Goal: Information Seeking & Learning: Learn about a topic

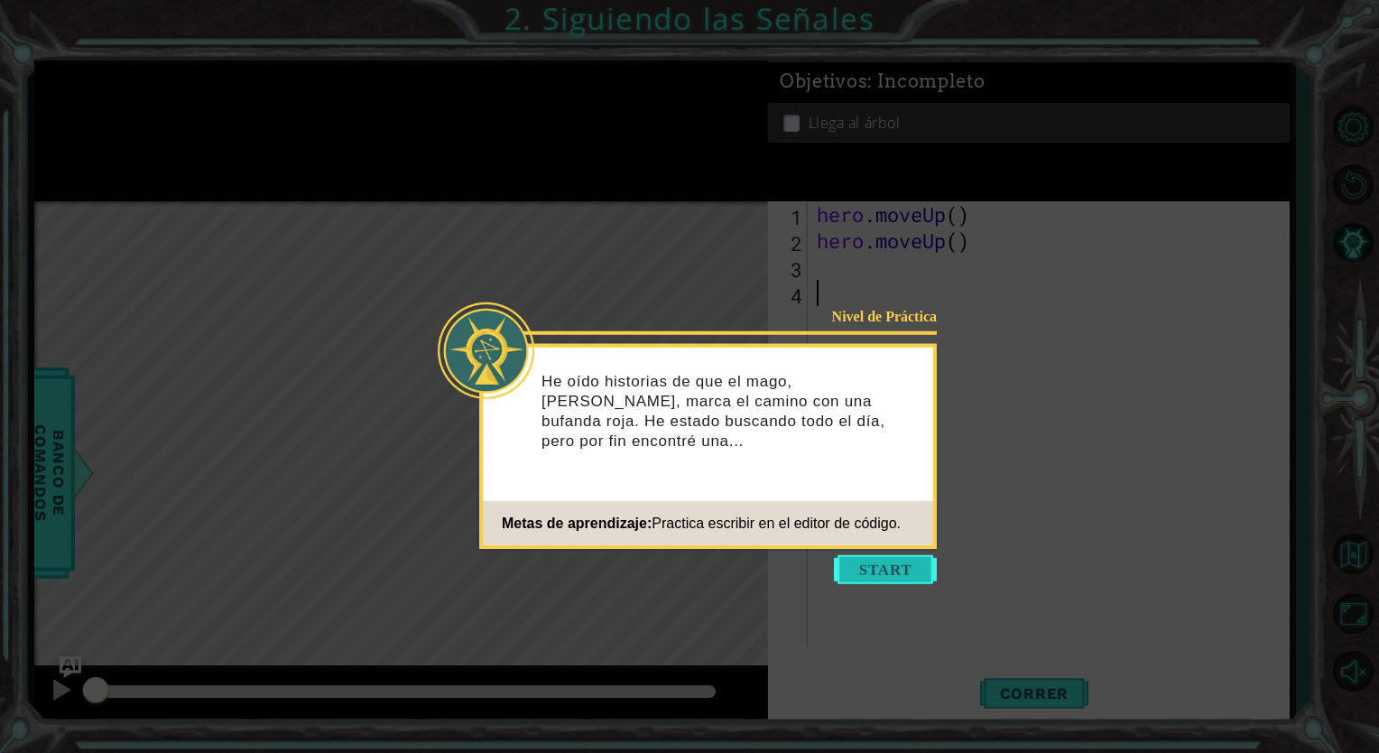
click at [897, 565] on button "Start" at bounding box center [885, 569] width 103 height 29
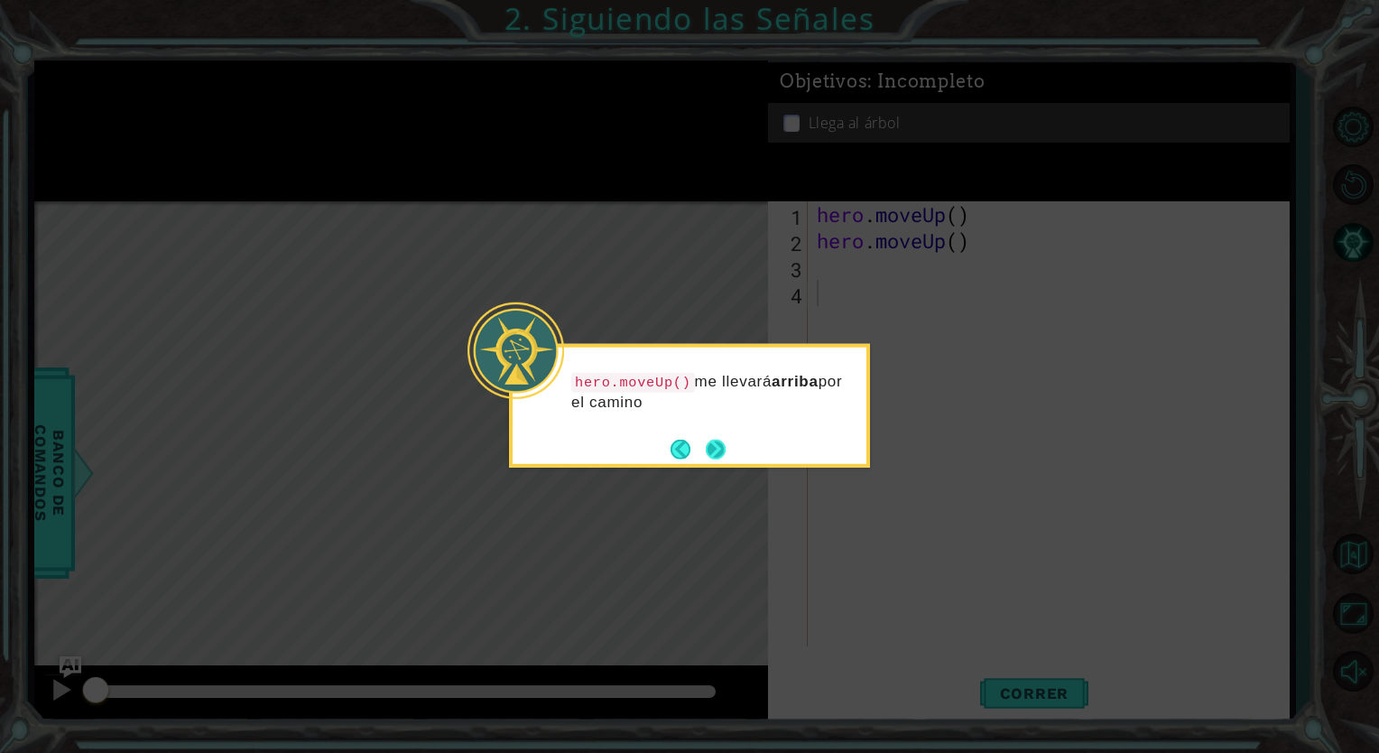
click at [725, 449] on button "Next" at bounding box center [716, 449] width 20 height 20
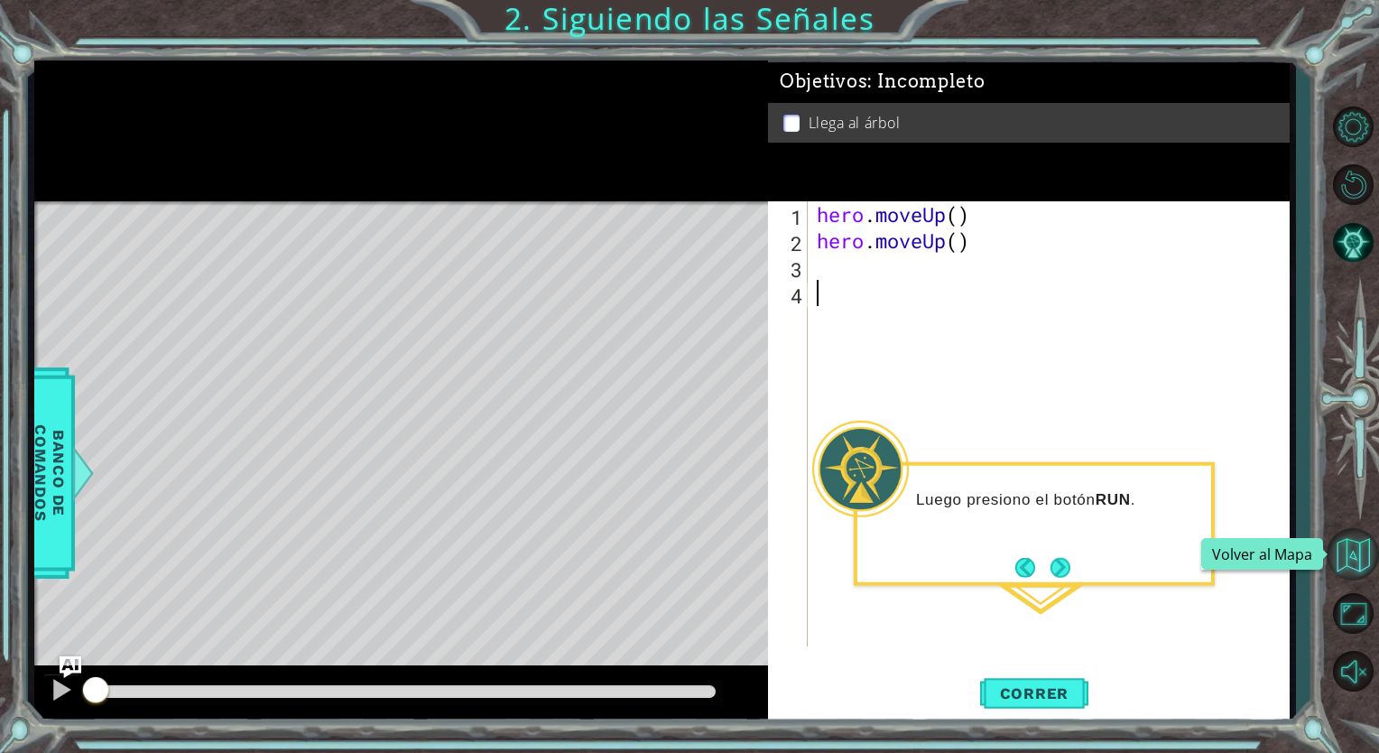
click at [1349, 552] on button "Volver al Mapa" at bounding box center [1352, 554] width 52 height 52
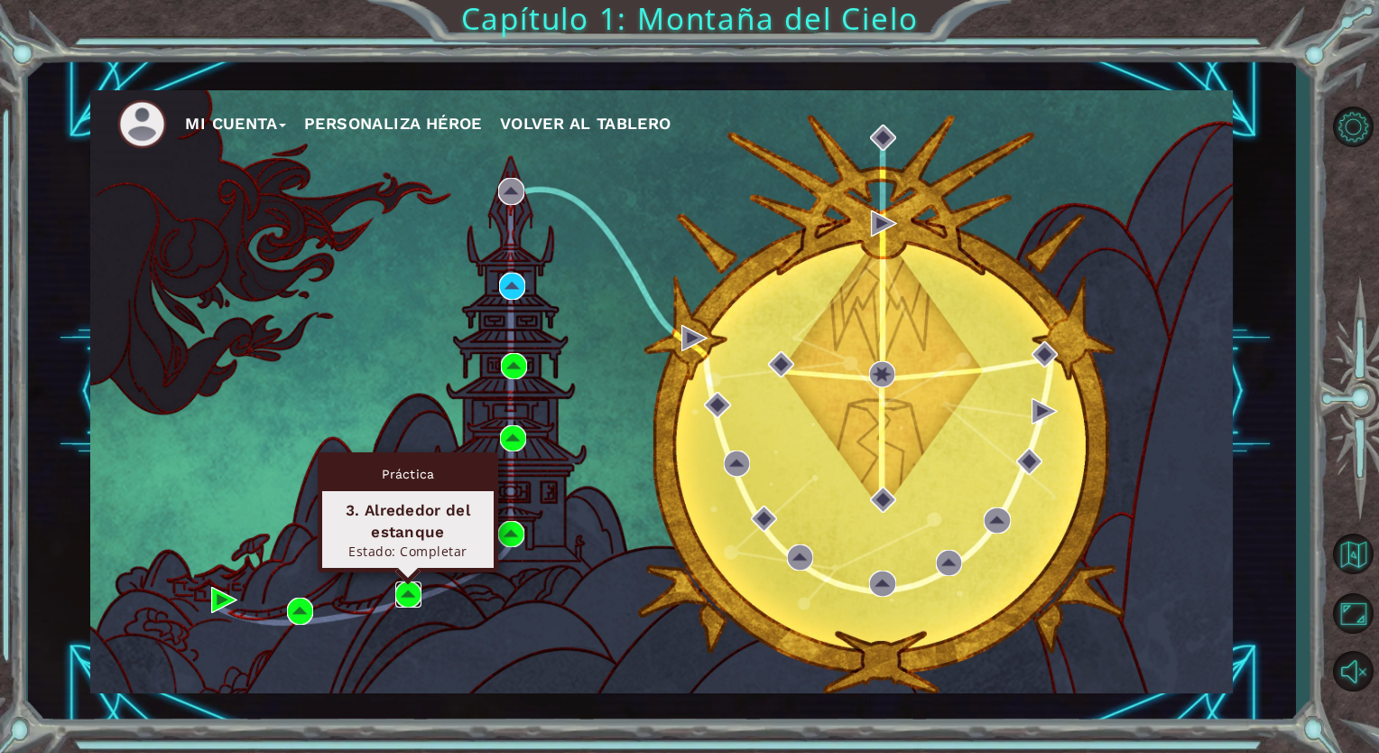
click at [408, 591] on img at bounding box center [408, 594] width 26 height 26
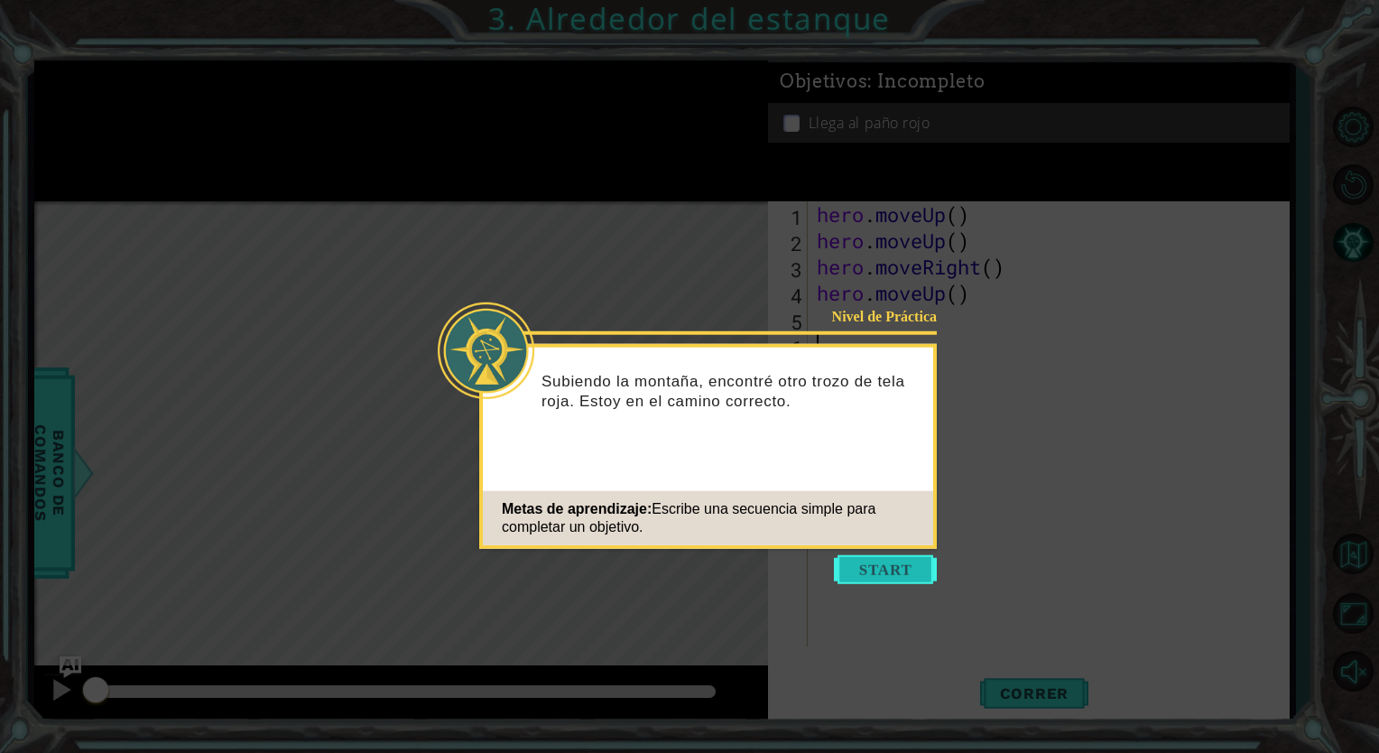
click at [890, 560] on button "Start" at bounding box center [885, 569] width 103 height 29
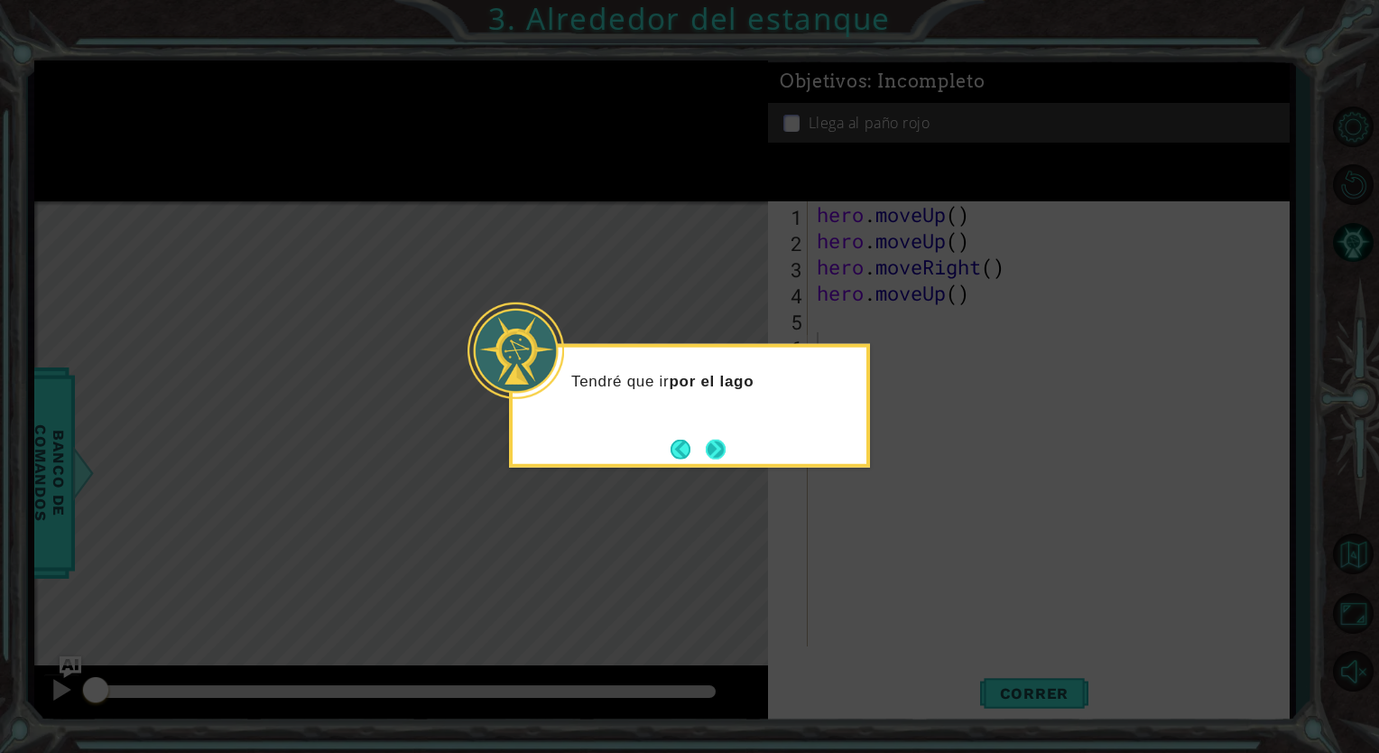
click at [706, 439] on button "Next" at bounding box center [716, 449] width 20 height 20
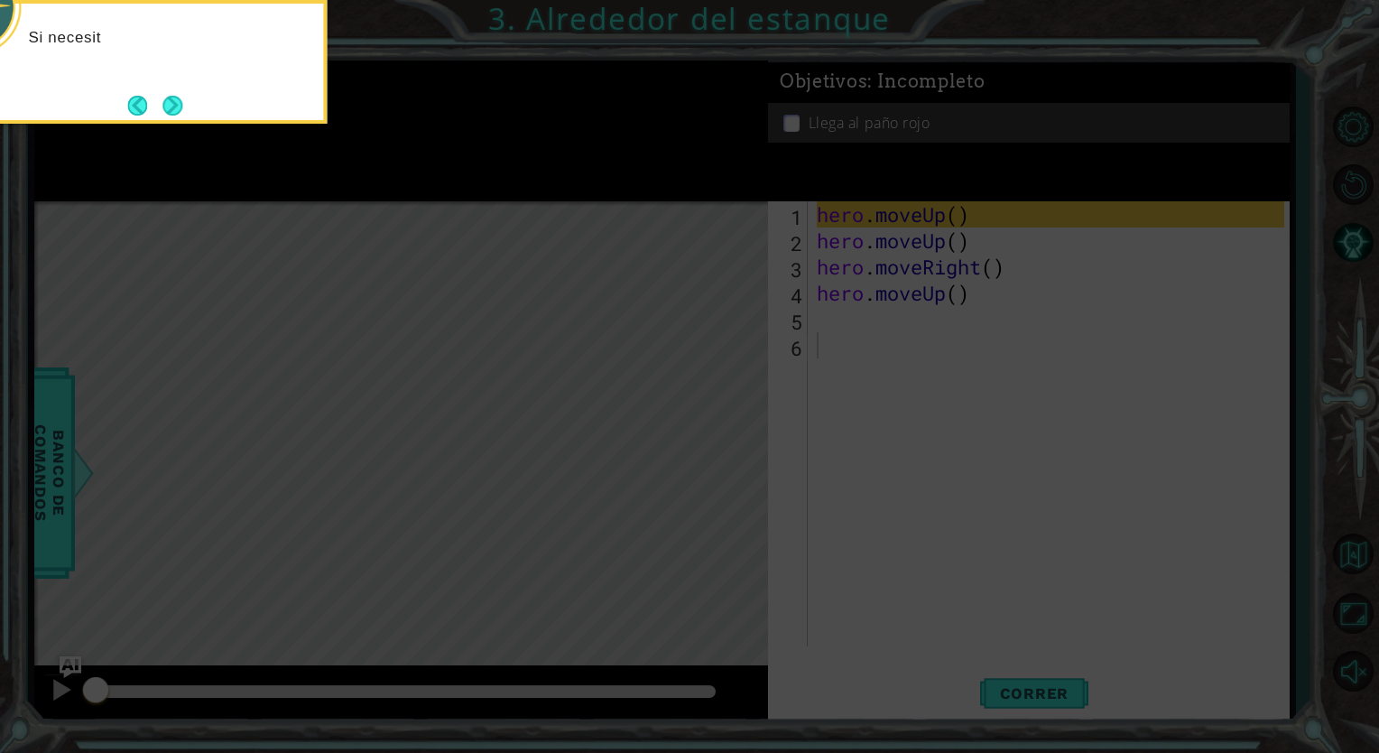
click at [1163, 320] on icon at bounding box center [689, 112] width 1379 height 1280
click at [180, 96] on button "Next" at bounding box center [172, 106] width 20 height 20
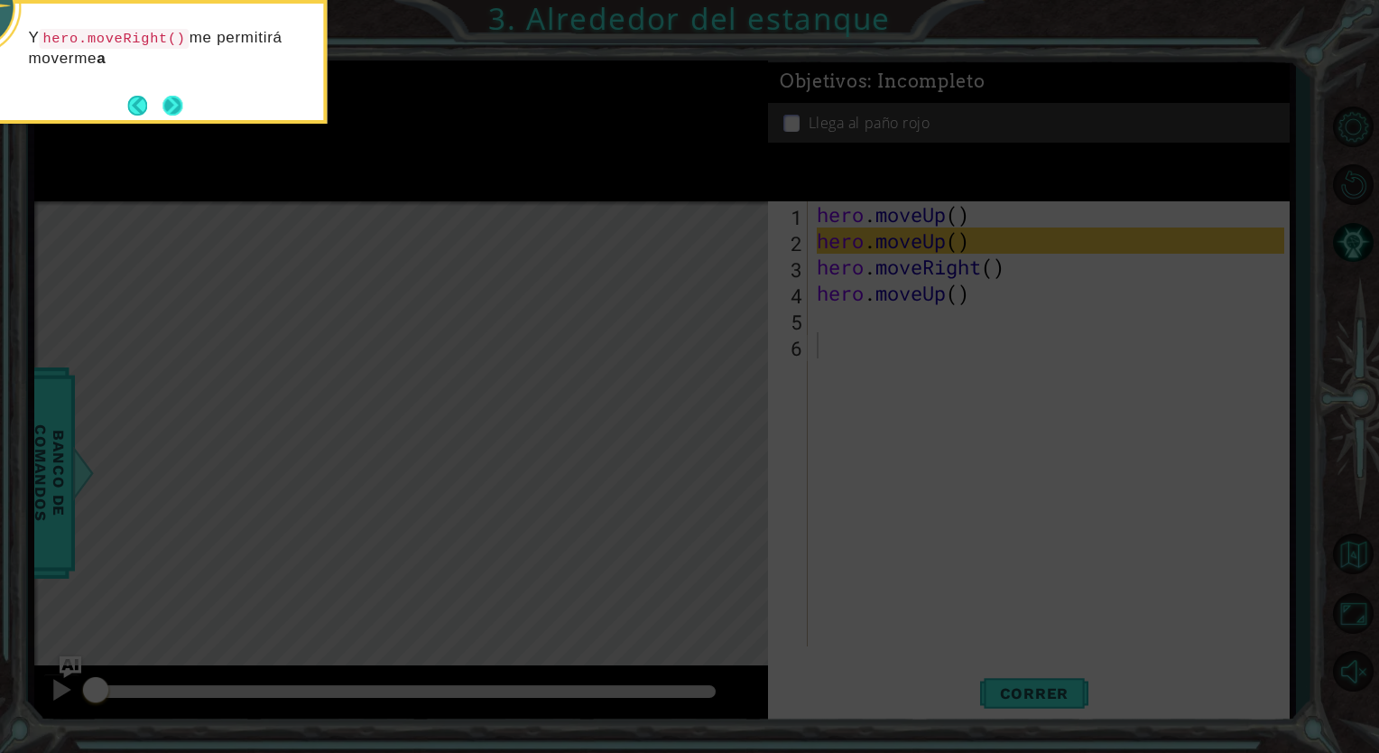
click at [162, 96] on button "Next" at bounding box center [172, 106] width 20 height 20
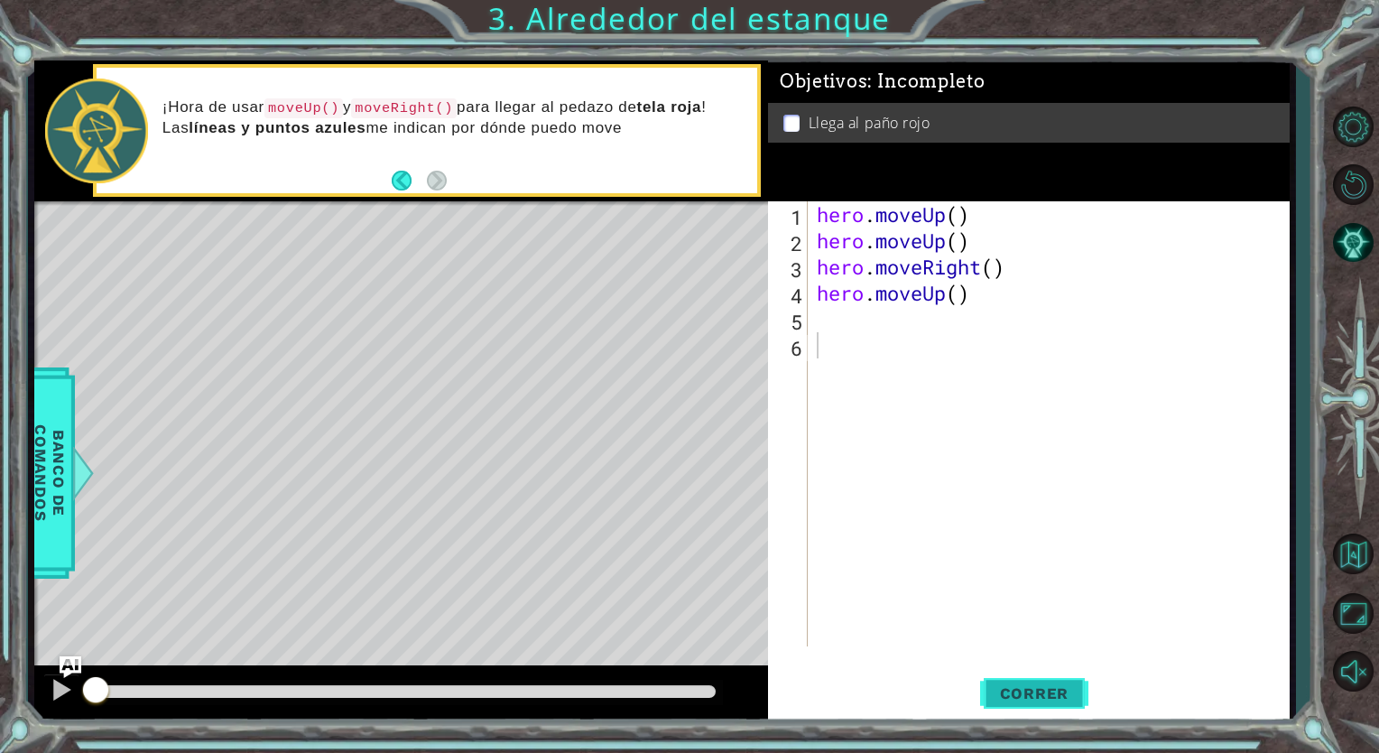
click at [1047, 688] on span "Correr" at bounding box center [1035, 693] width 106 height 18
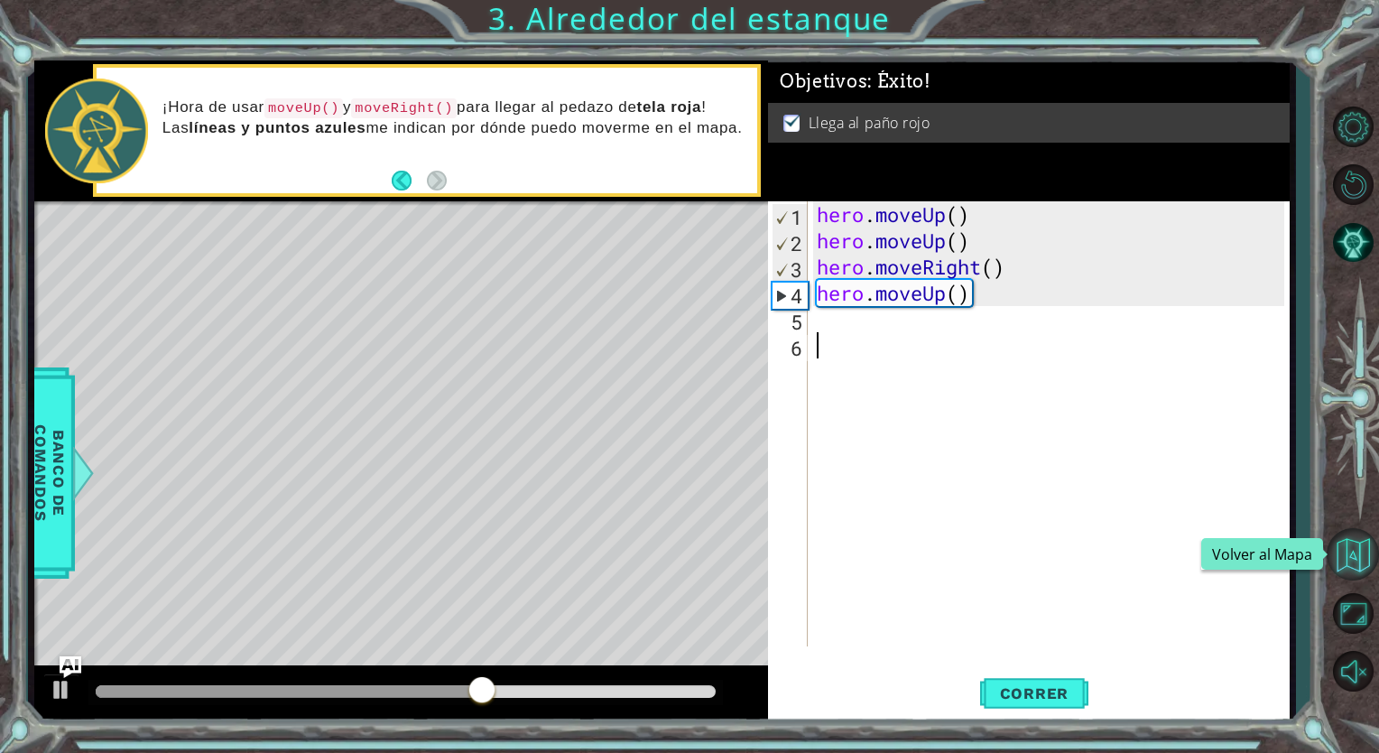
click at [1366, 557] on button "Volver al Mapa" at bounding box center [1352, 554] width 52 height 52
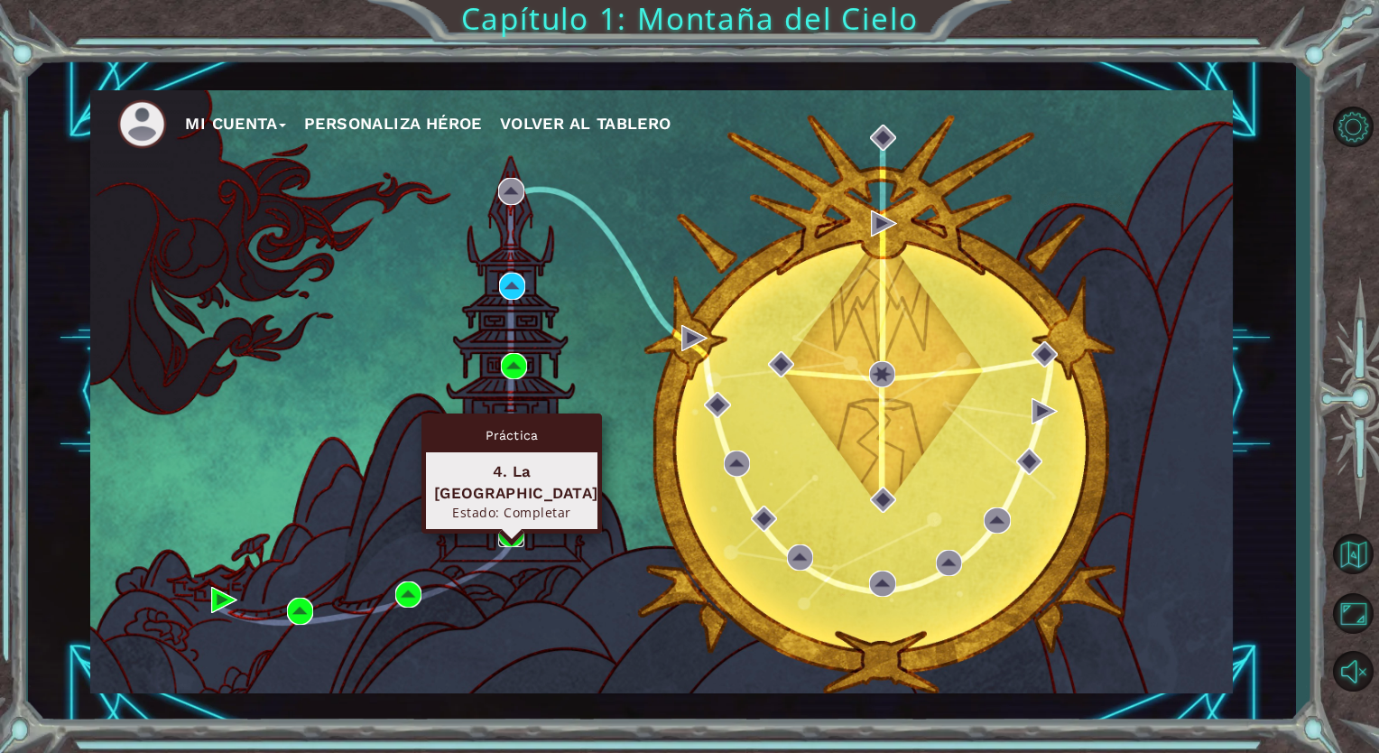
click at [510, 531] on img at bounding box center [511, 534] width 26 height 26
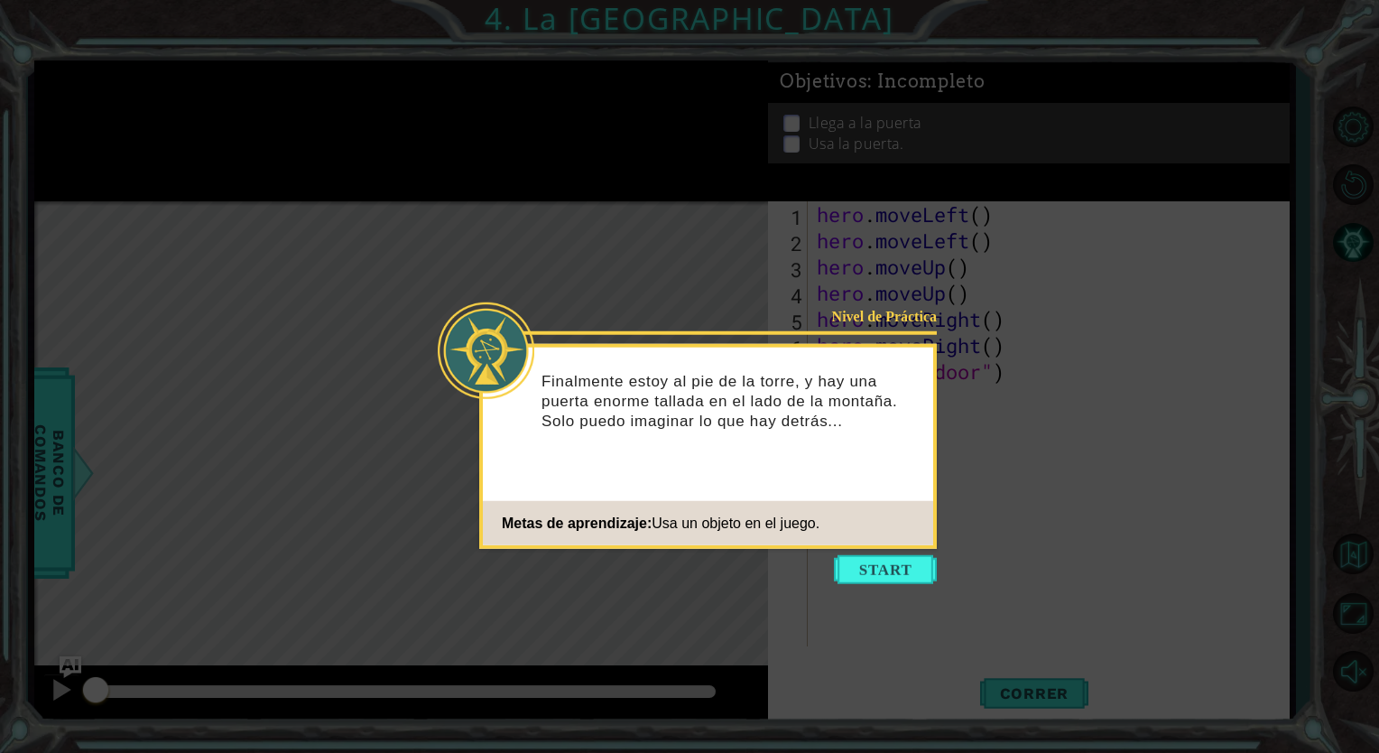
click at [889, 305] on icon at bounding box center [689, 376] width 1379 height 753
click at [881, 568] on button "Start" at bounding box center [885, 569] width 103 height 29
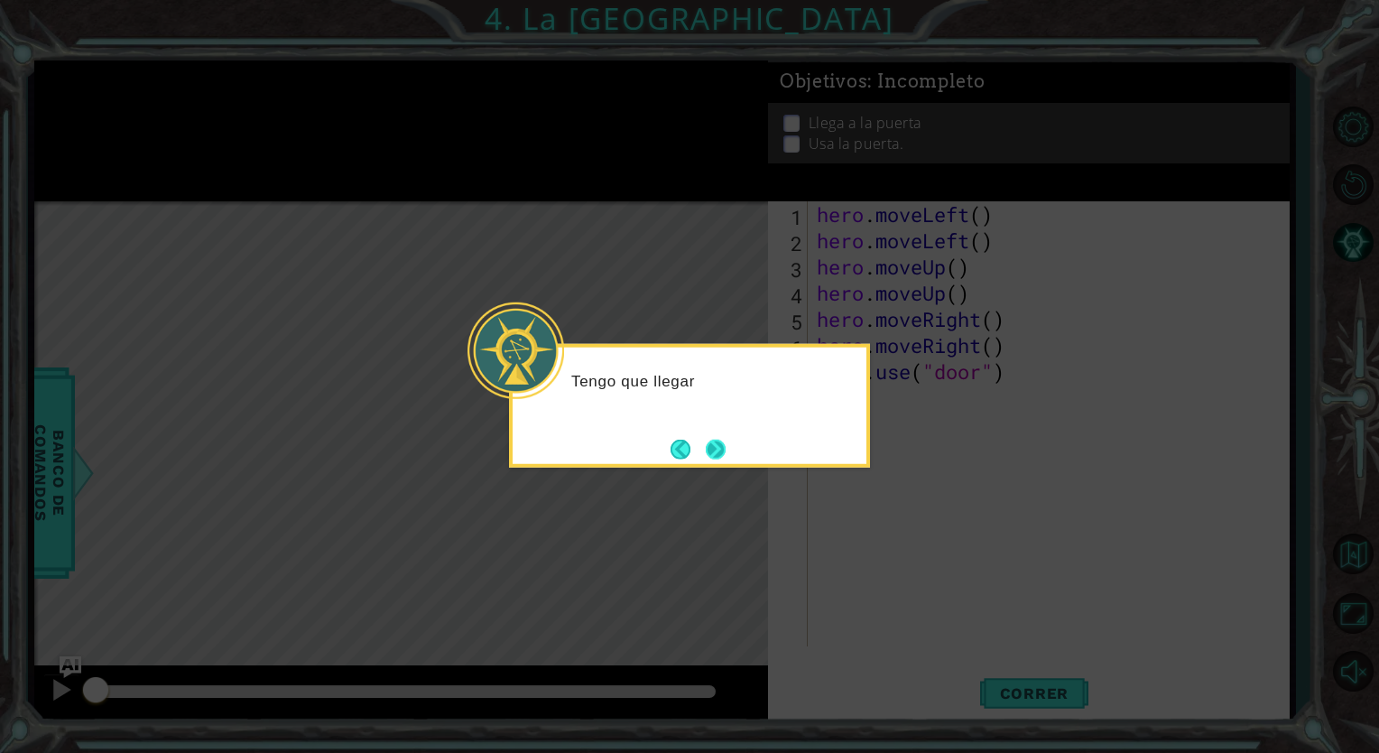
click at [710, 442] on button "Next" at bounding box center [715, 449] width 23 height 23
click at [716, 440] on button "Next" at bounding box center [716, 449] width 20 height 20
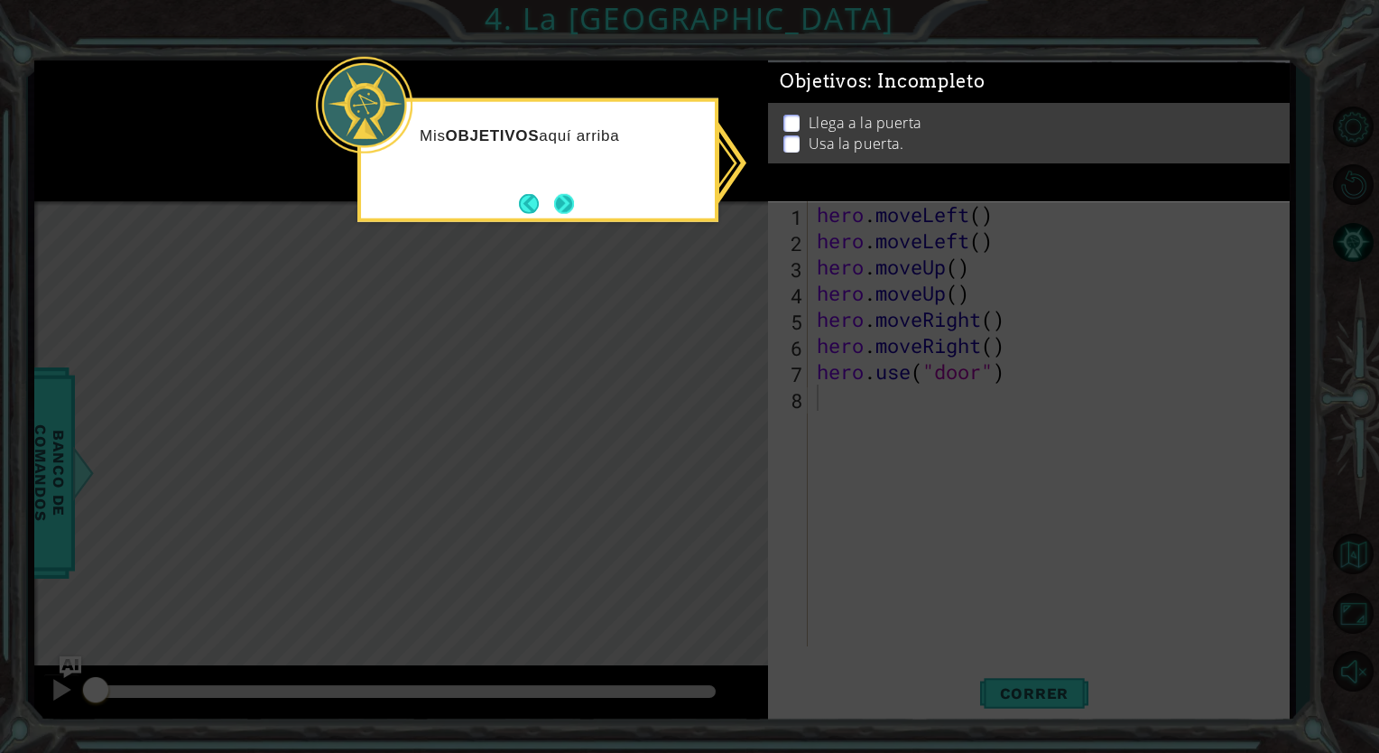
click at [560, 196] on button "Next" at bounding box center [564, 203] width 20 height 20
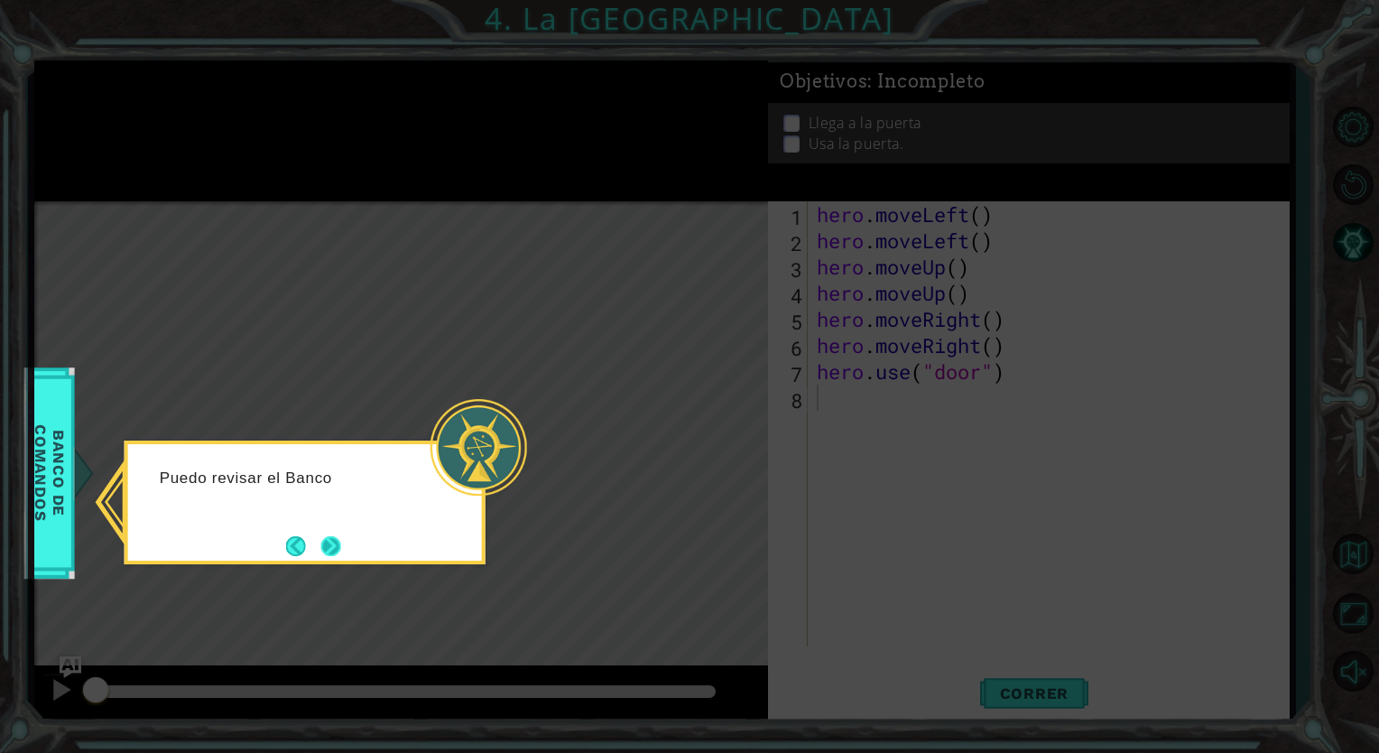
click at [330, 536] on button "Next" at bounding box center [331, 546] width 20 height 20
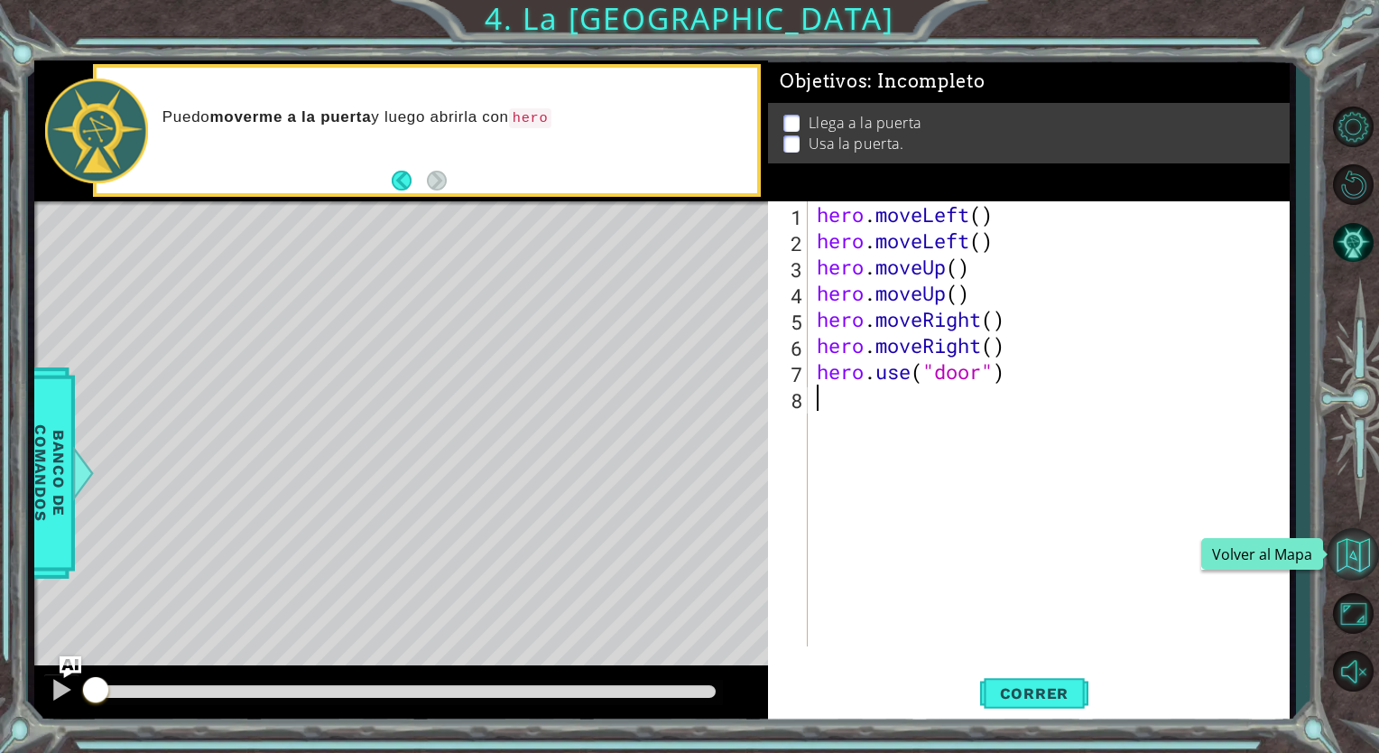
click at [1343, 549] on button "Volver al Mapa" at bounding box center [1352, 554] width 52 height 52
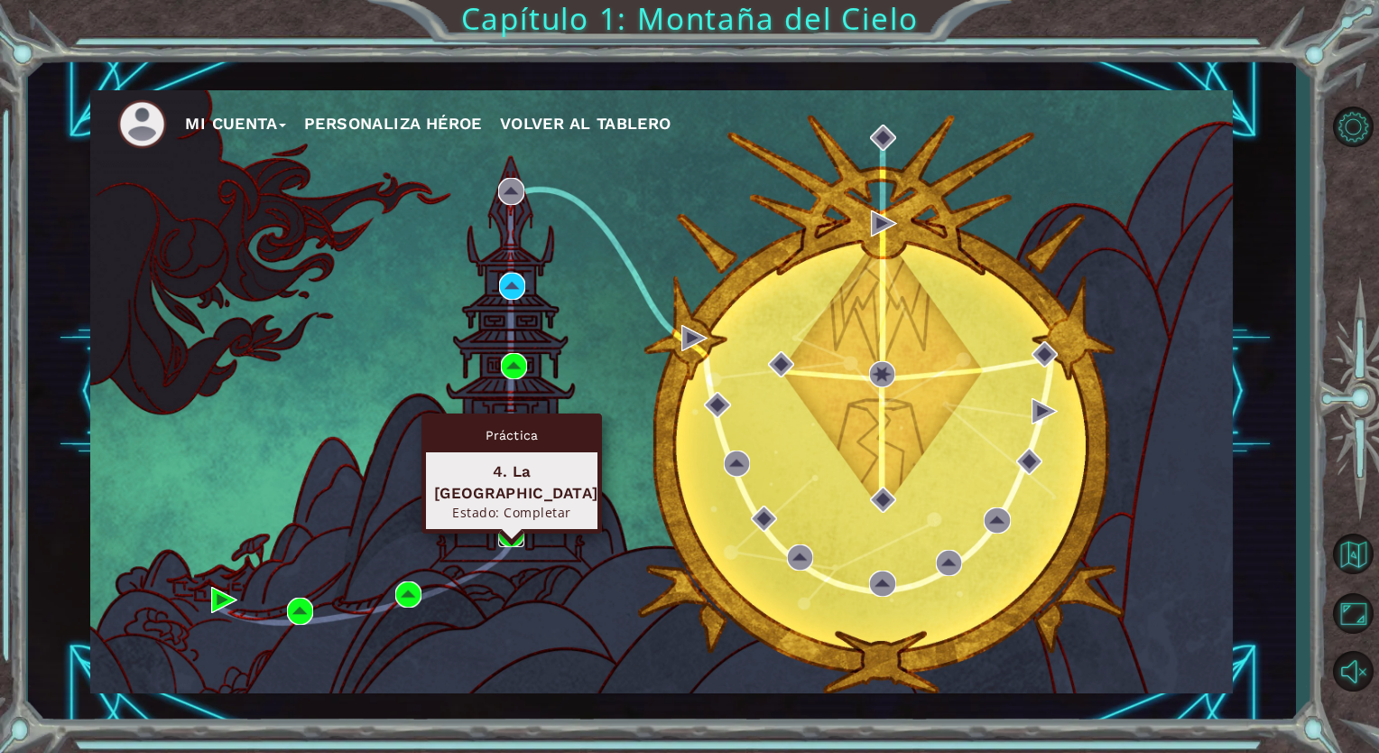
click at [515, 538] on img at bounding box center [511, 534] width 26 height 26
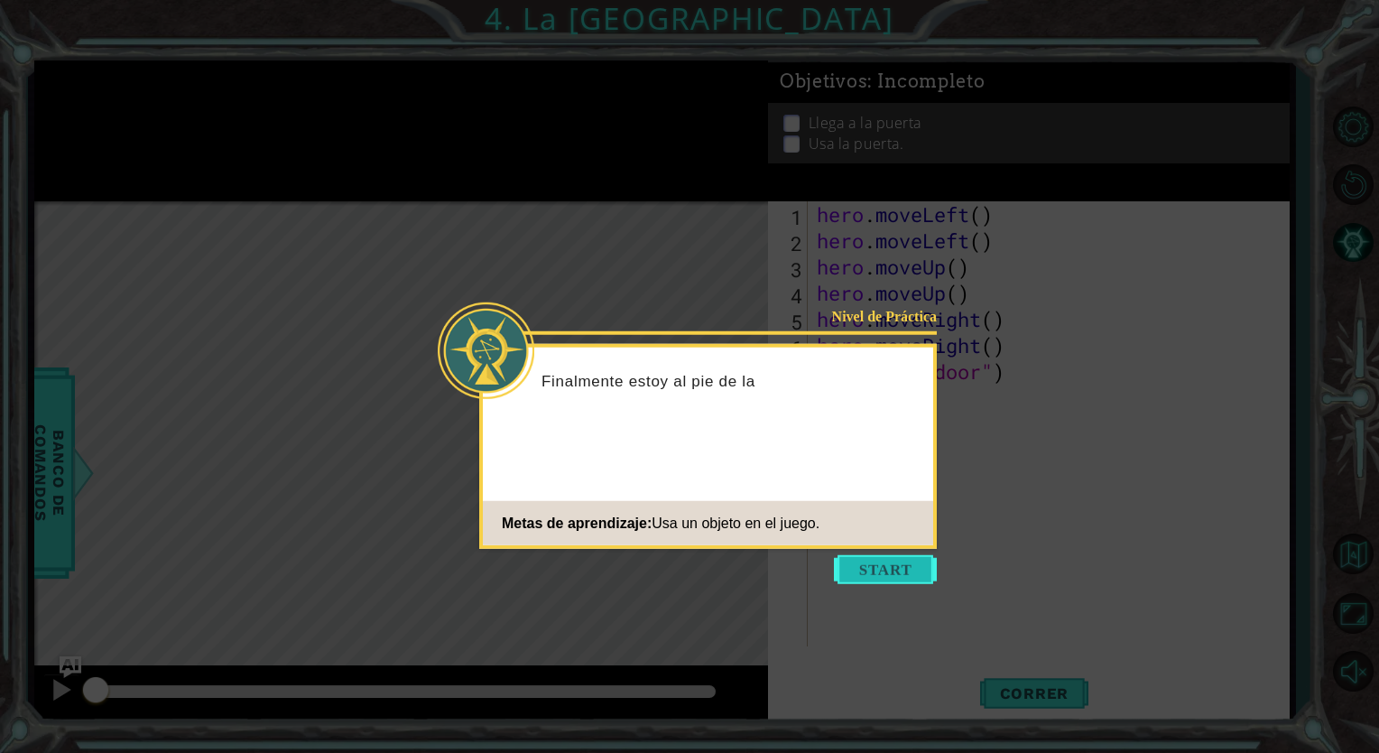
click at [873, 565] on button "Start" at bounding box center [885, 569] width 103 height 29
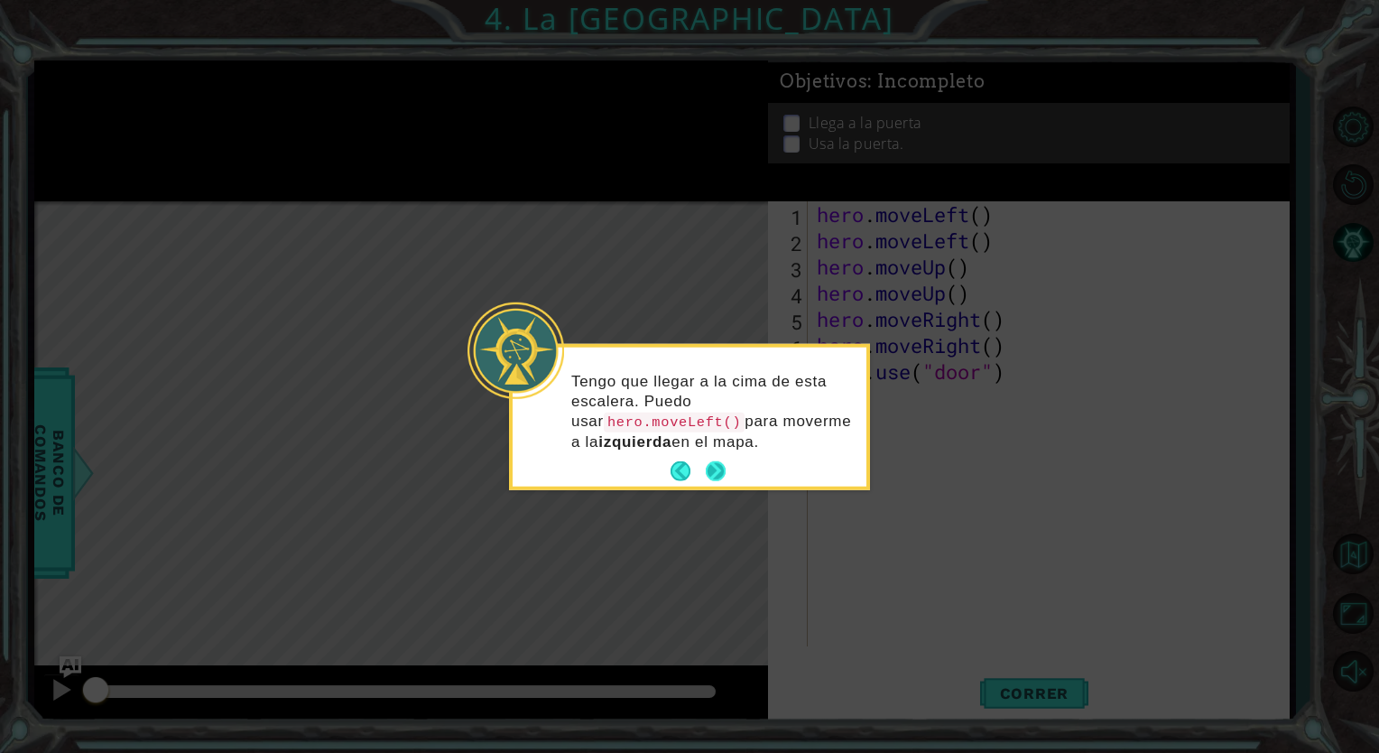
click at [719, 466] on button "Next" at bounding box center [715, 470] width 23 height 23
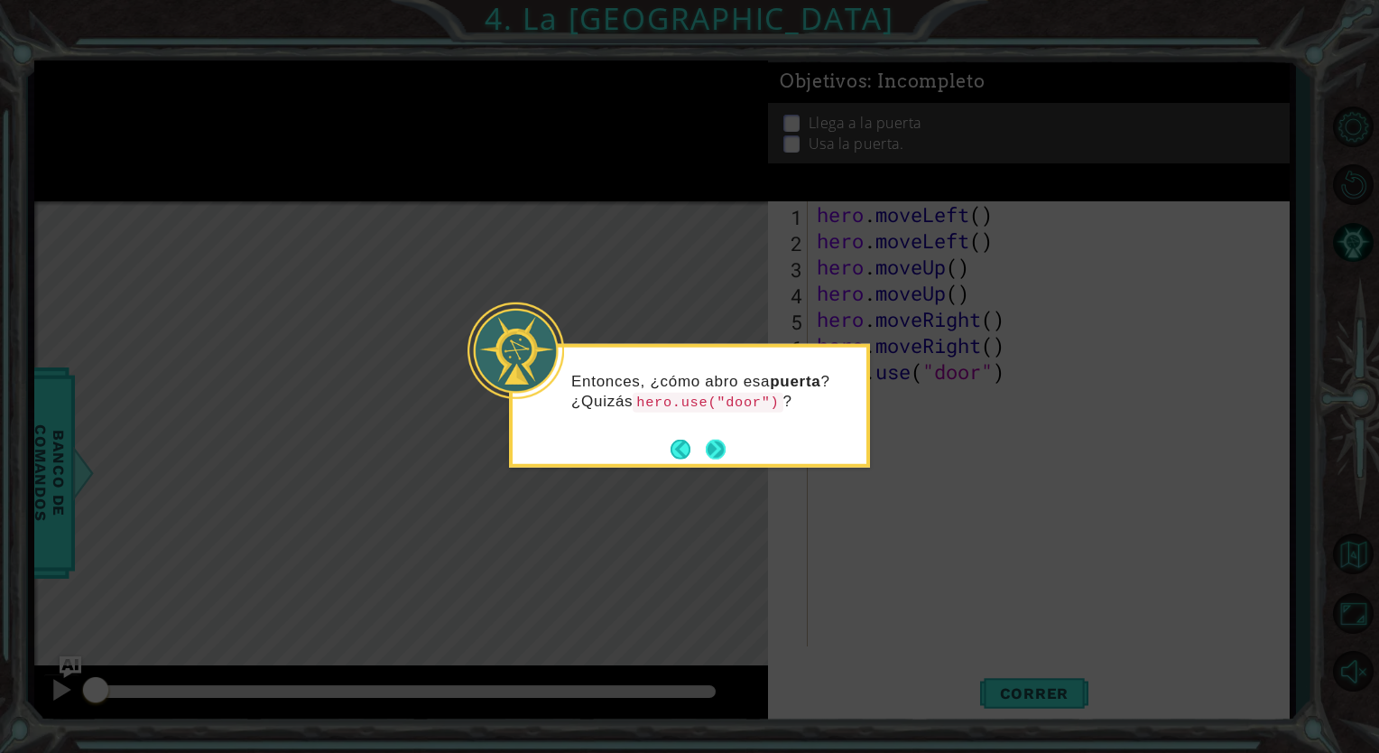
click at [721, 457] on button "Next" at bounding box center [716, 449] width 20 height 20
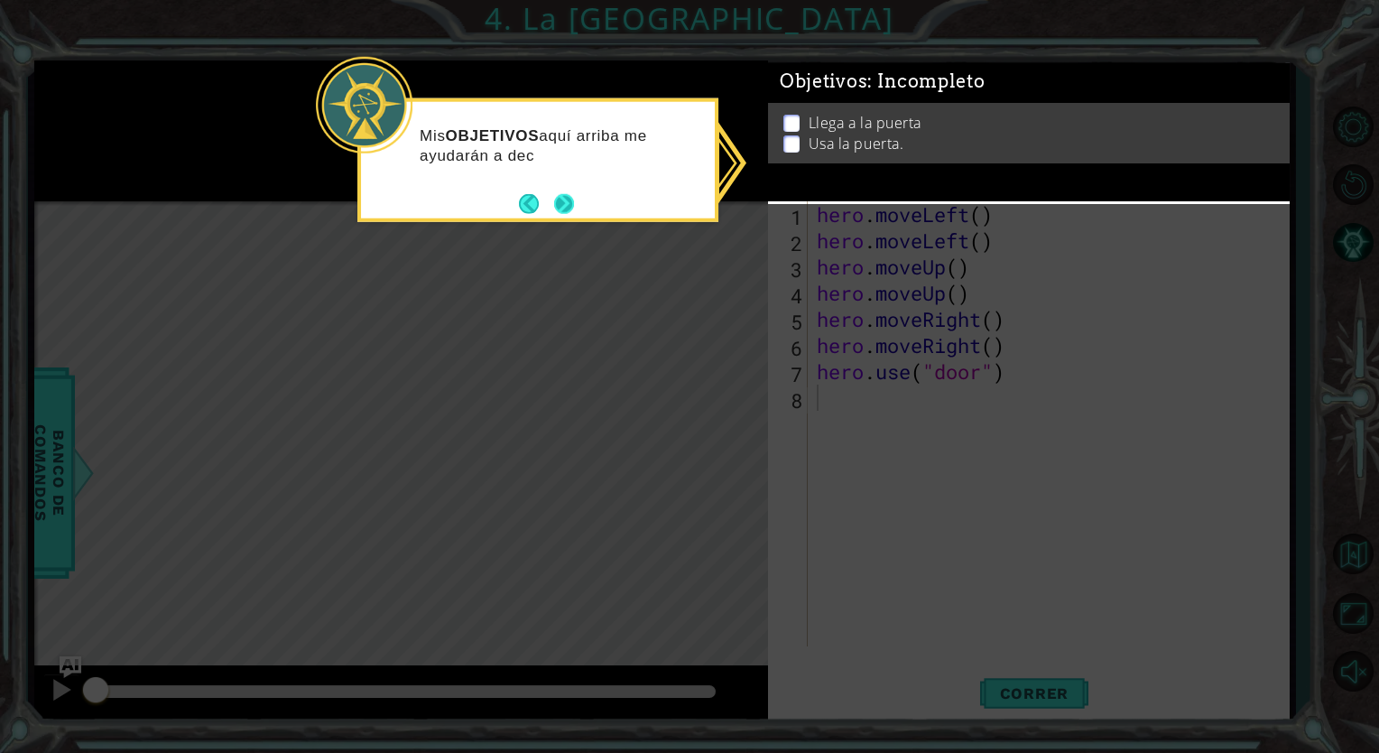
click at [559, 199] on button "Next" at bounding box center [564, 203] width 20 height 20
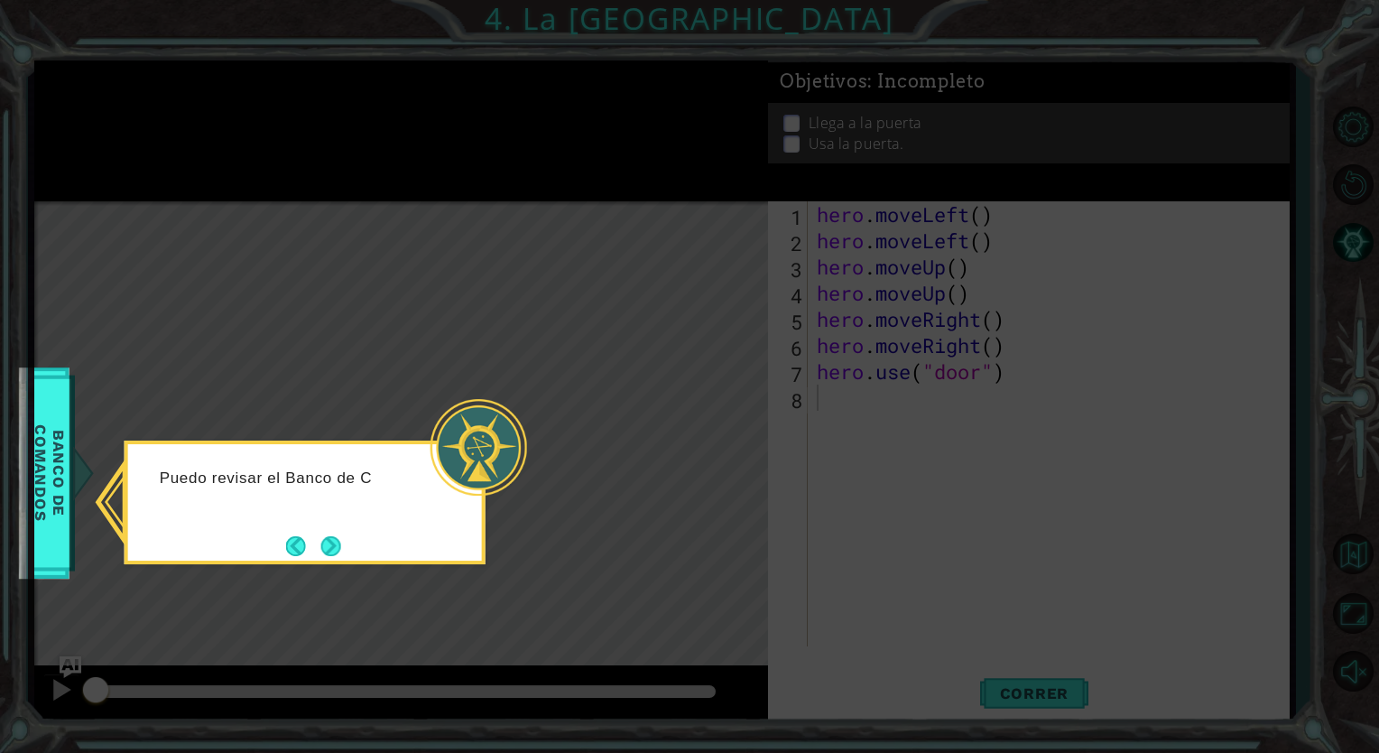
click at [345, 525] on div "Puedo revisar el Banco de C" at bounding box center [305, 502] width 361 height 124
click at [321, 555] on button "Next" at bounding box center [331, 546] width 20 height 20
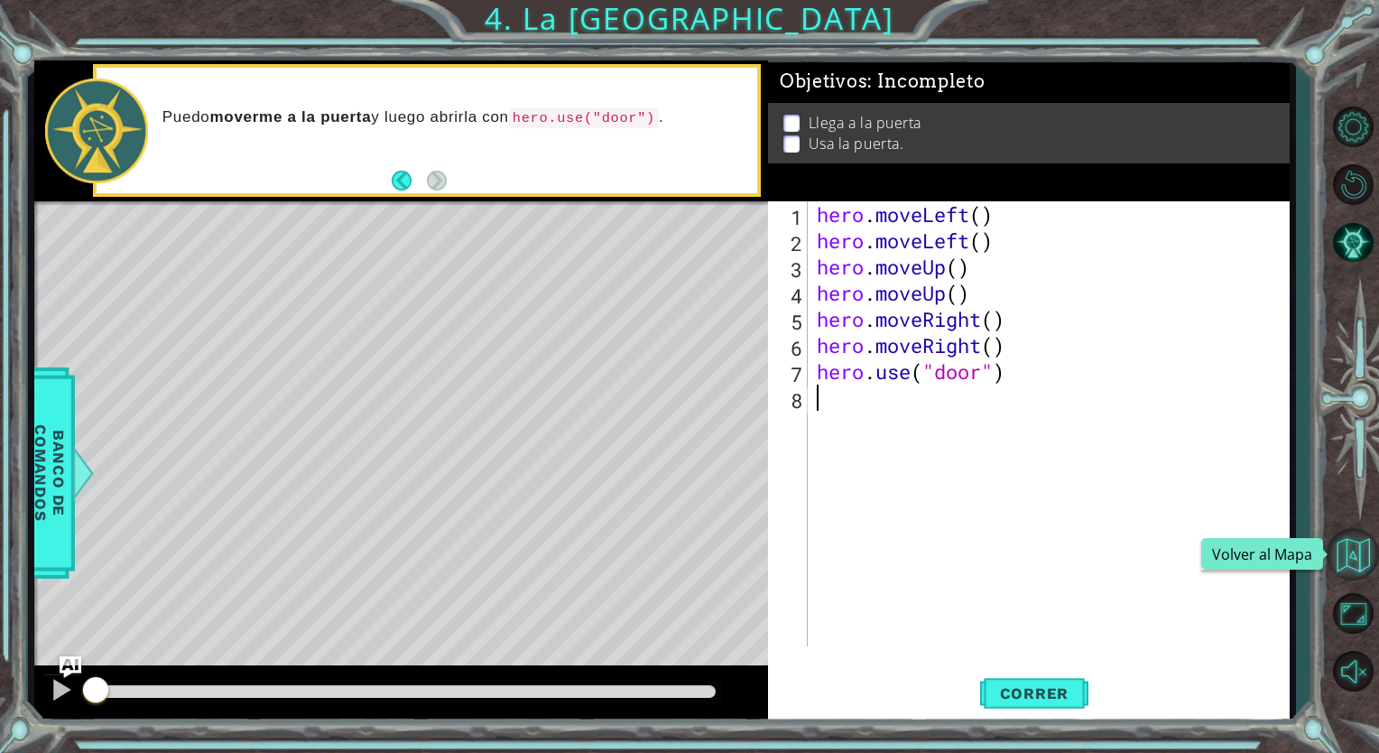
click at [1368, 552] on button "Volver al Mapa" at bounding box center [1352, 554] width 52 height 52
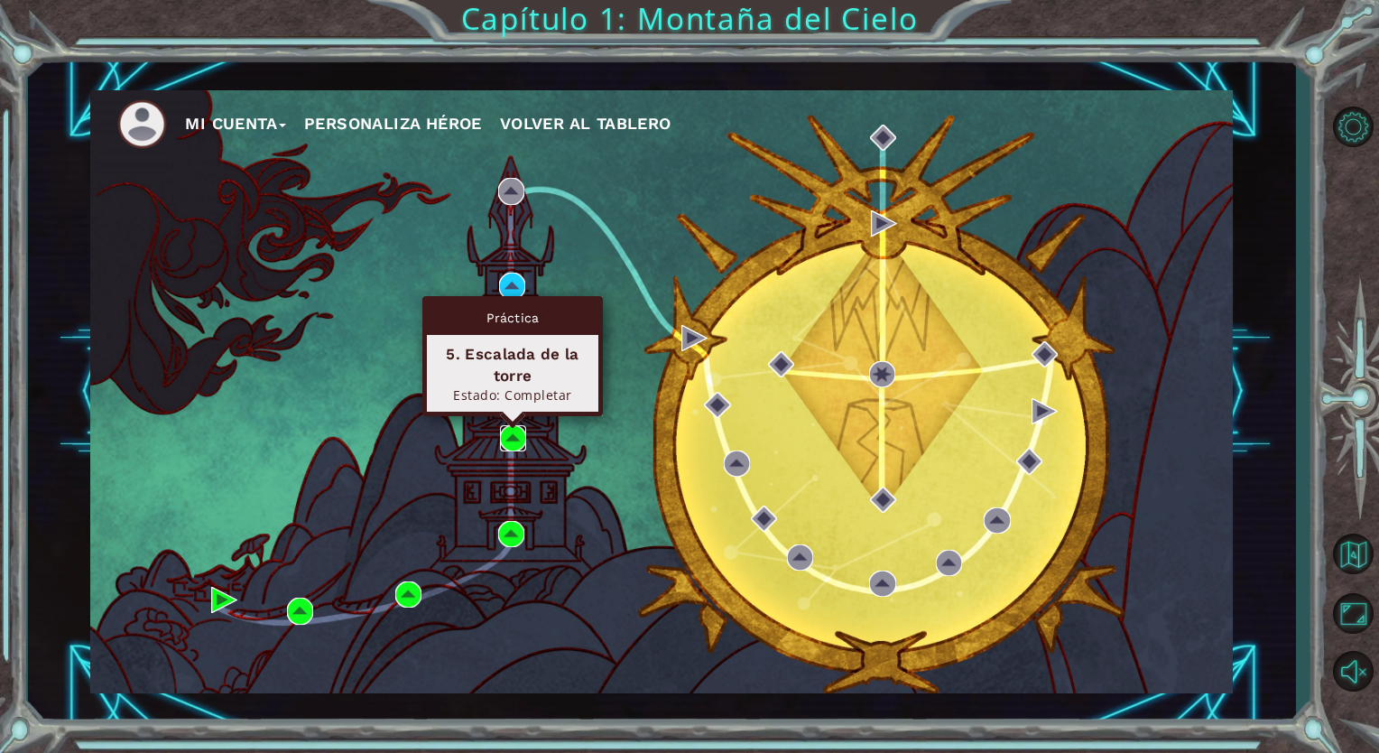
click at [512, 436] on img at bounding box center [513, 438] width 26 height 26
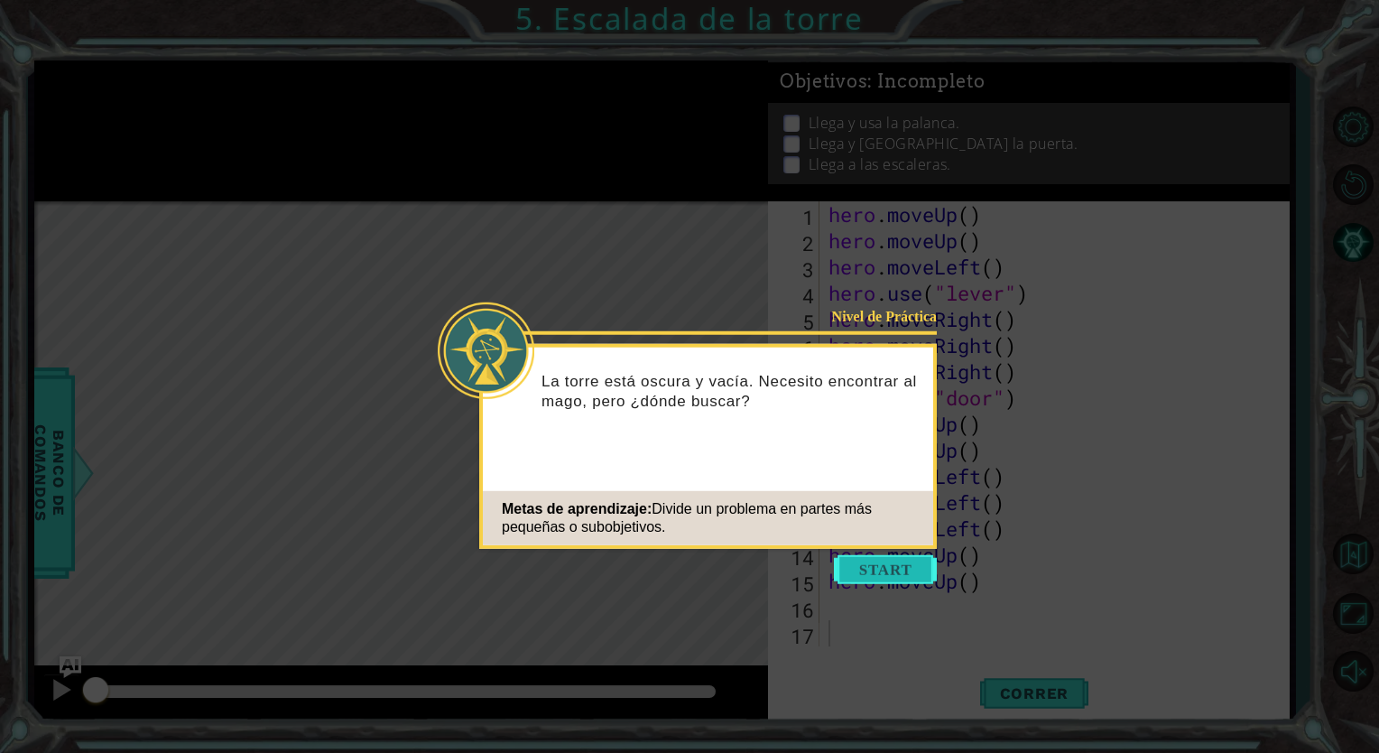
click at [875, 575] on button "Start" at bounding box center [885, 569] width 103 height 29
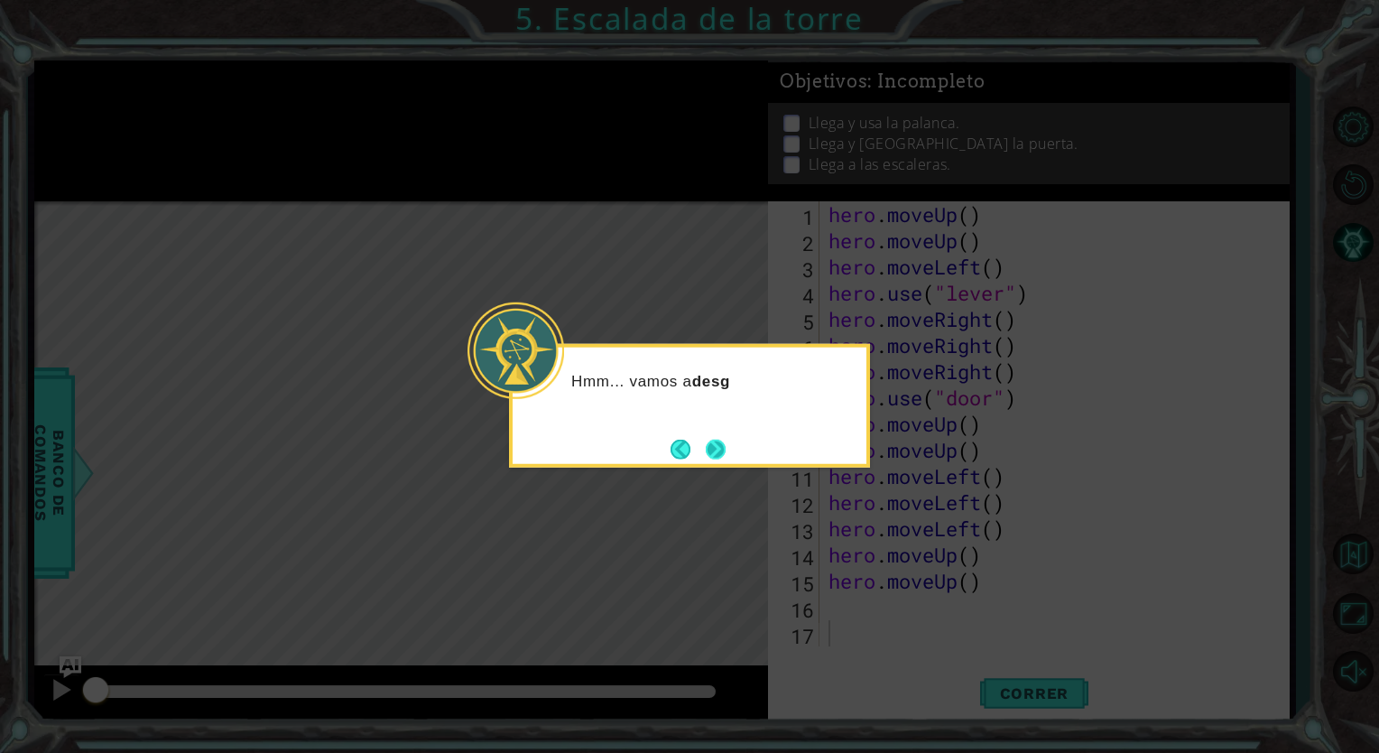
click at [716, 449] on button "Next" at bounding box center [716, 449] width 20 height 20
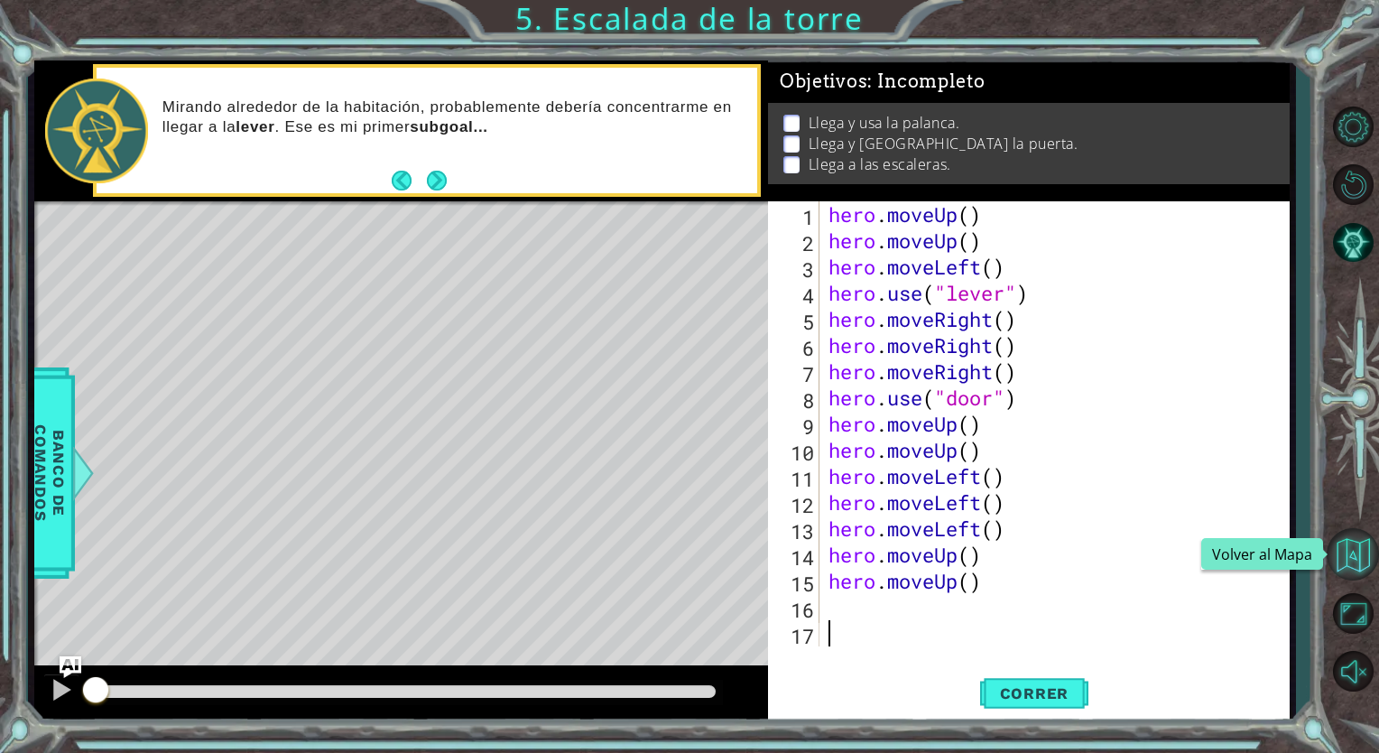
click at [1353, 551] on button "Volver al Mapa" at bounding box center [1352, 554] width 52 height 52
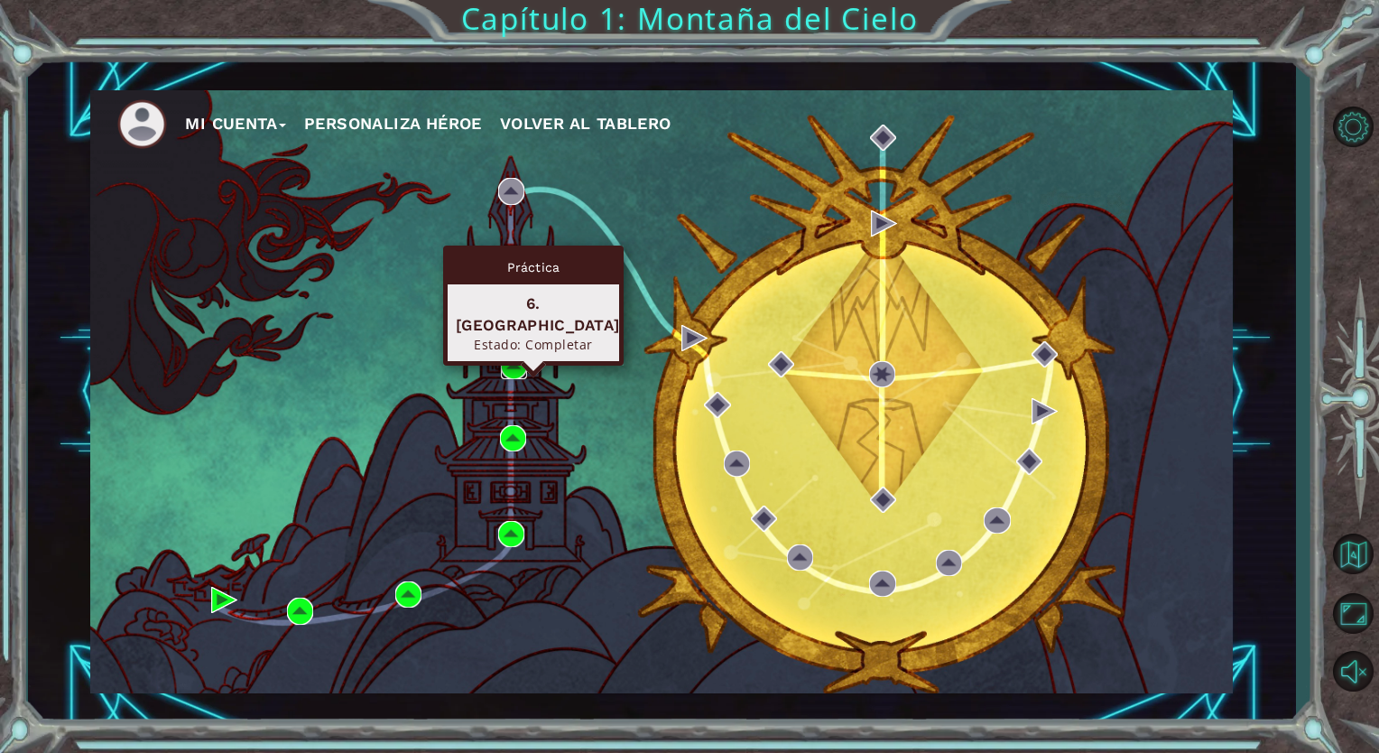
click at [515, 361] on img at bounding box center [514, 366] width 26 height 26
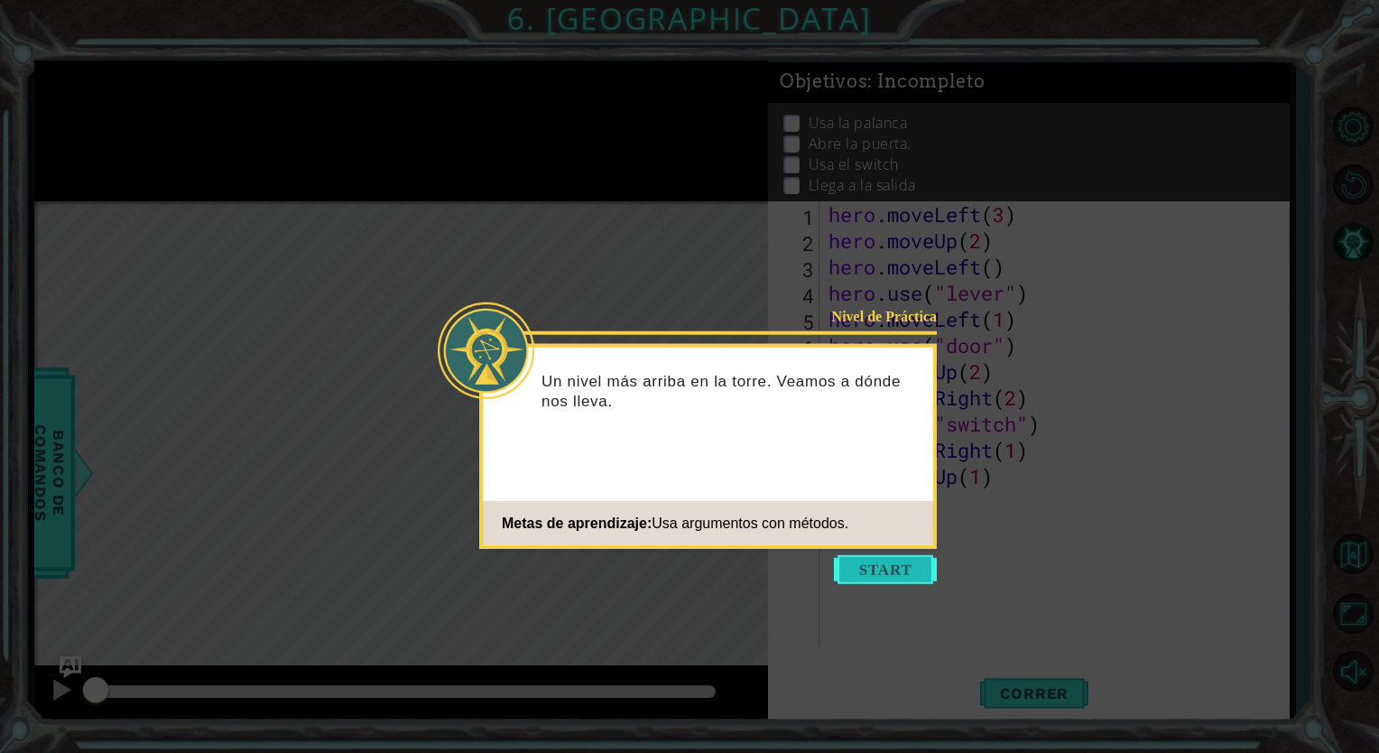
click at [904, 567] on button "Start" at bounding box center [885, 569] width 103 height 29
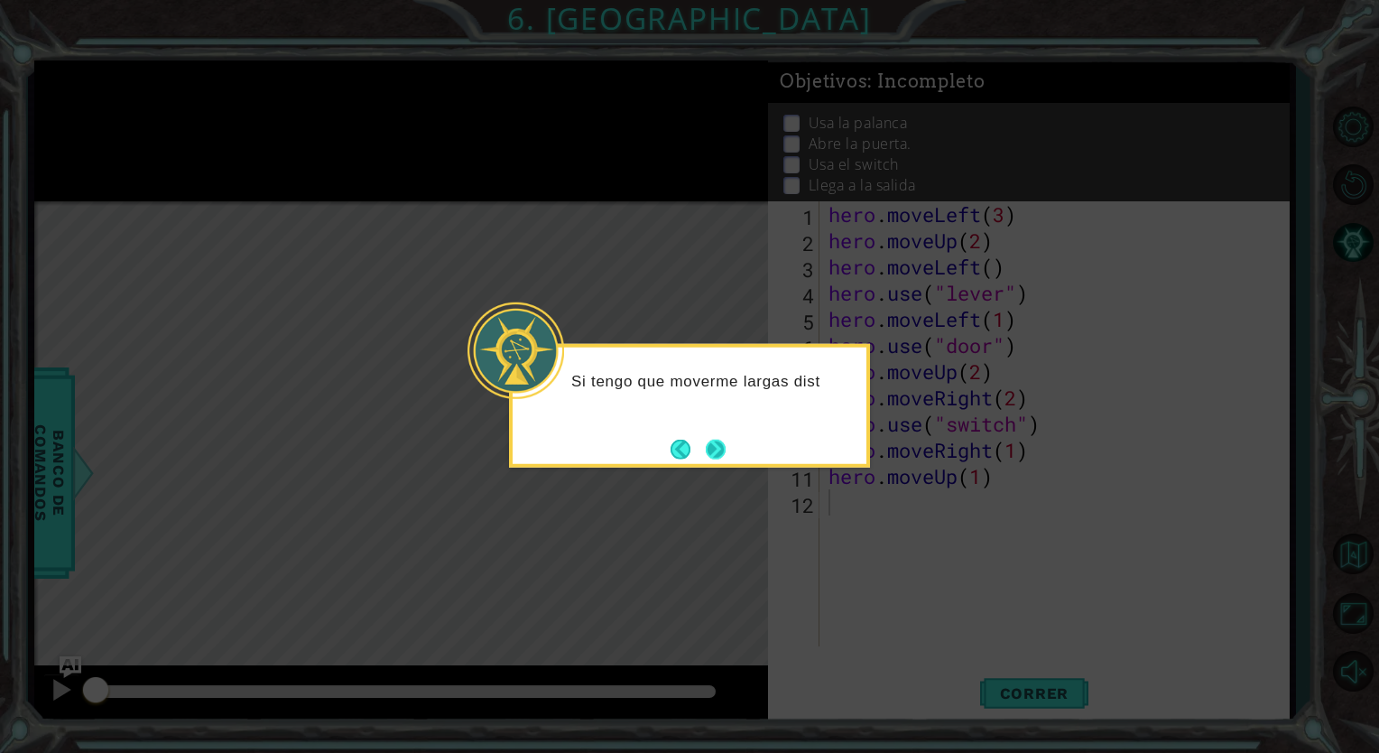
click at [716, 447] on button "Next" at bounding box center [716, 449] width 20 height 20
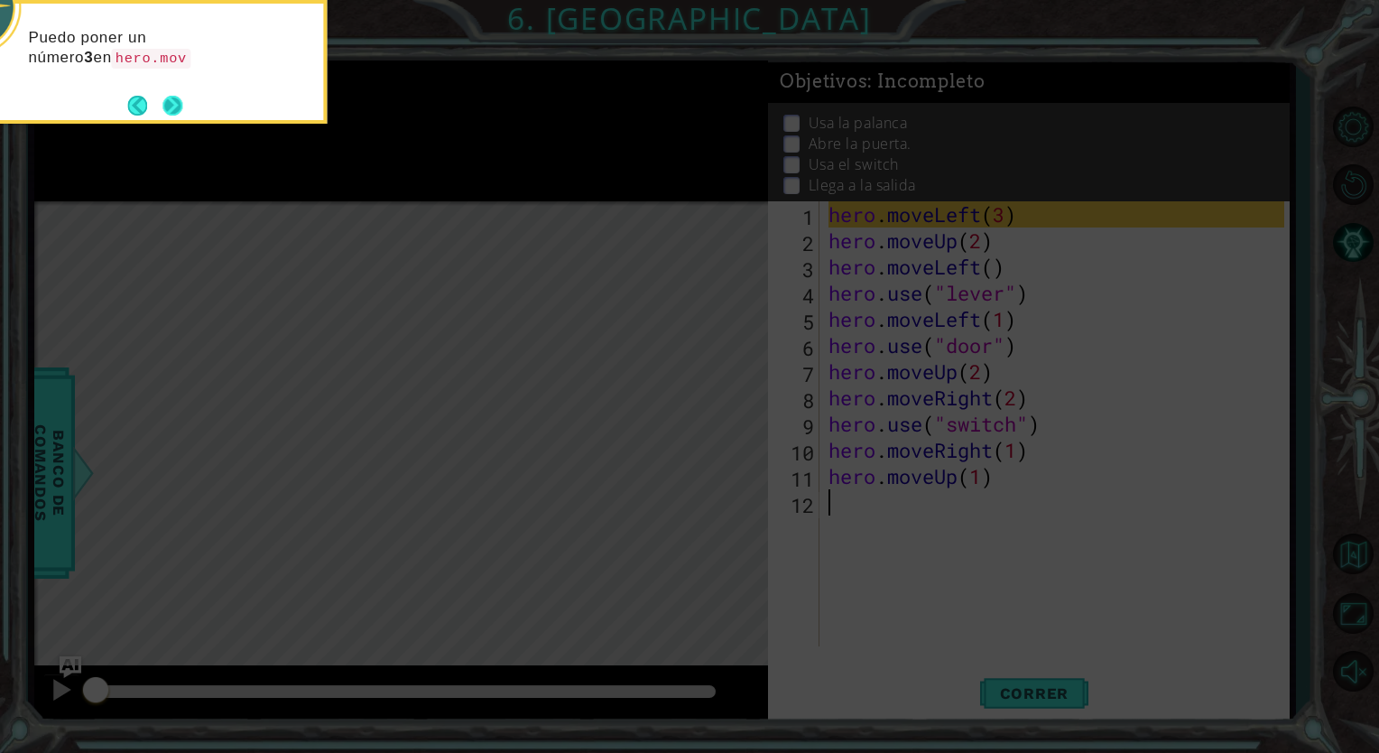
click at [164, 96] on button "Next" at bounding box center [172, 106] width 20 height 20
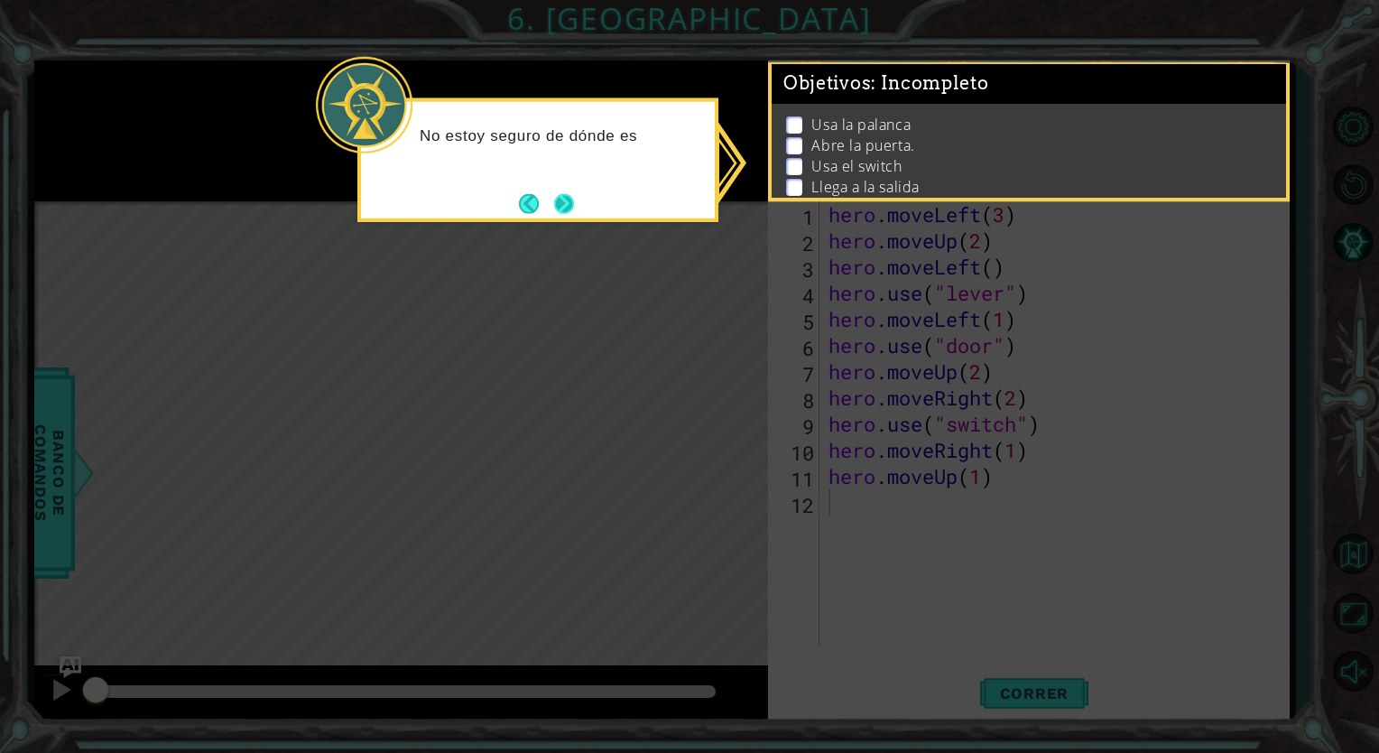
click at [563, 197] on button "Next" at bounding box center [564, 203] width 20 height 20
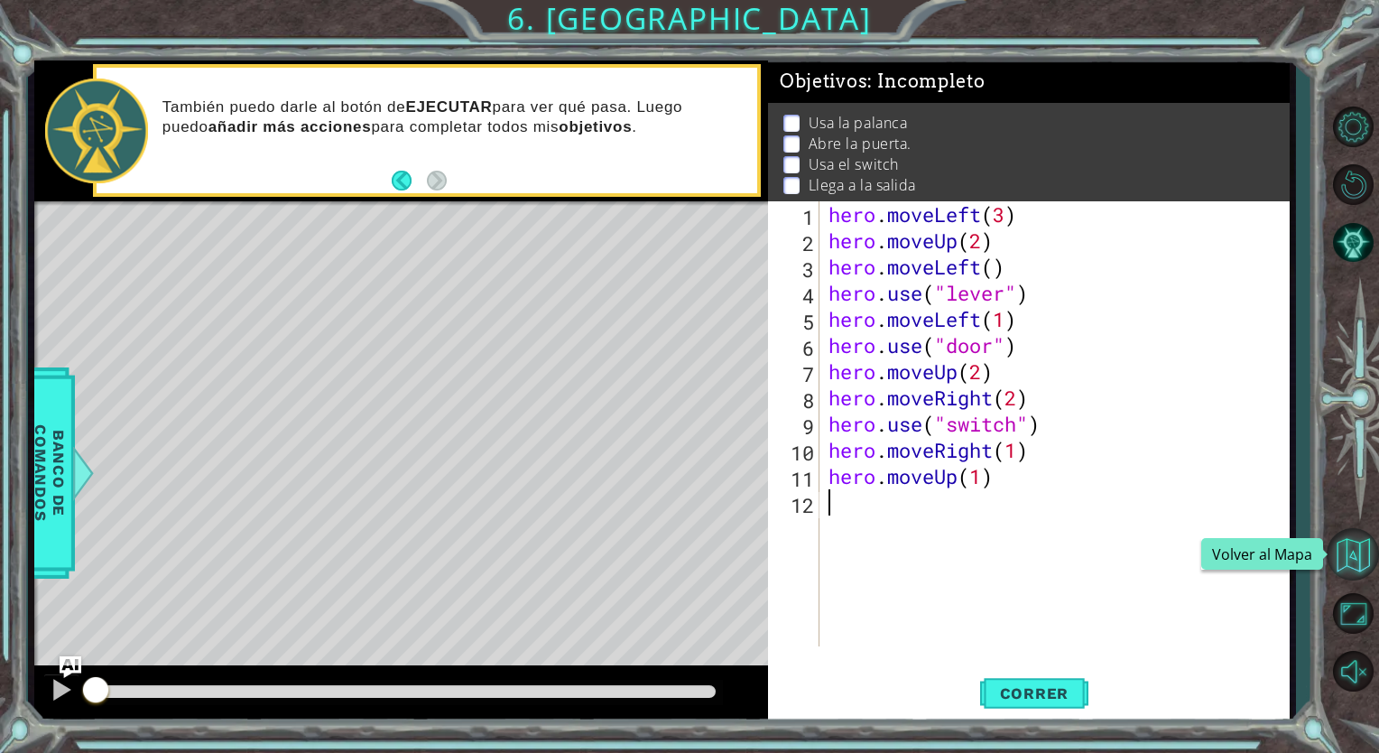
click at [1357, 559] on button "Volver al Mapa" at bounding box center [1352, 554] width 52 height 52
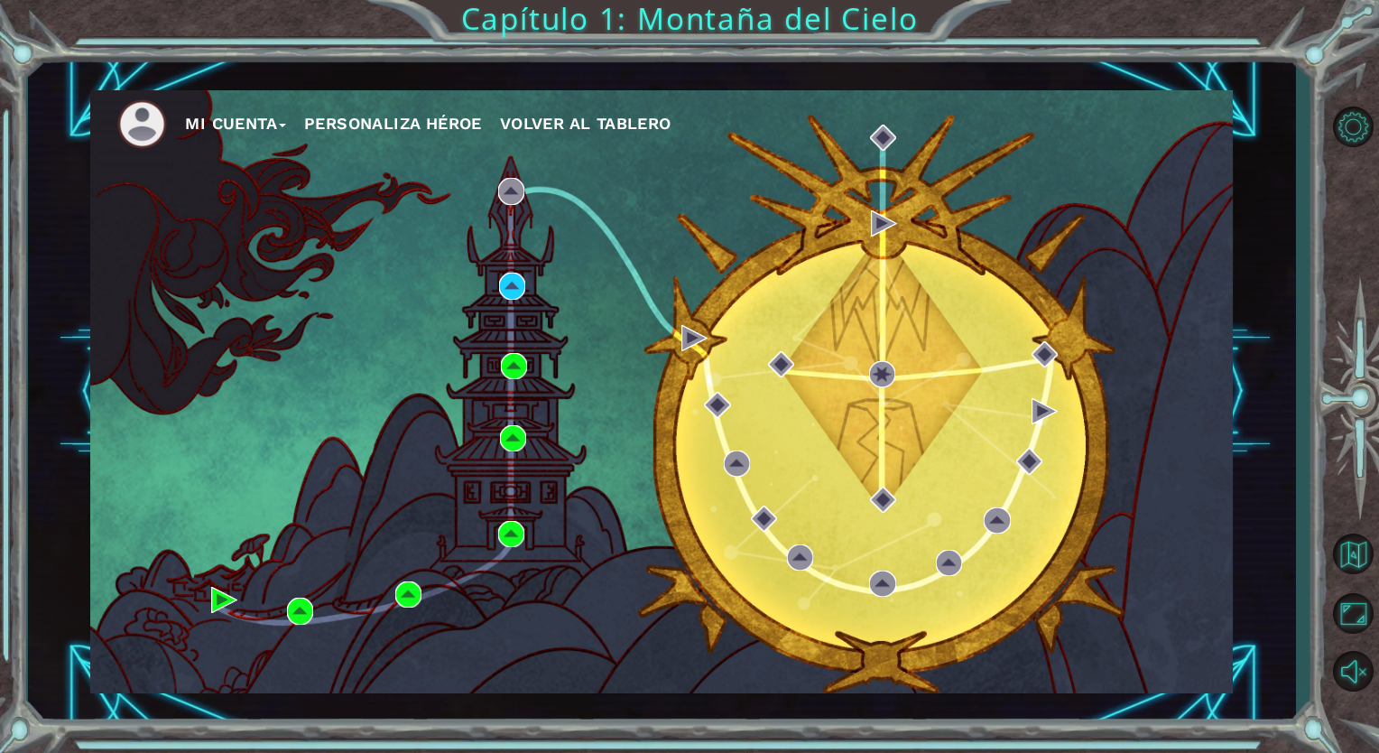
click at [322, 619] on div "Mi Cuenta Personaliza Héroe Volver al Tablero" at bounding box center [661, 391] width 1142 height 603
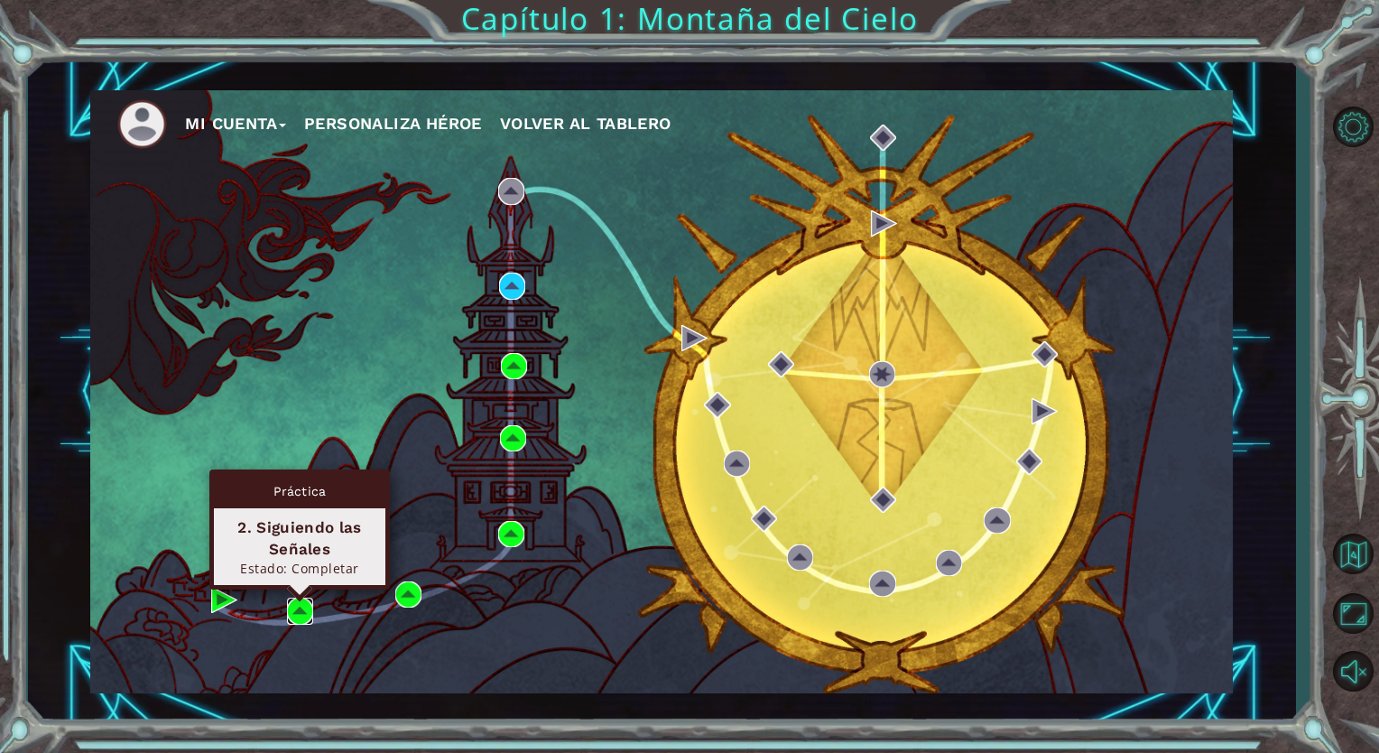
click at [309, 607] on img at bounding box center [300, 610] width 26 height 26
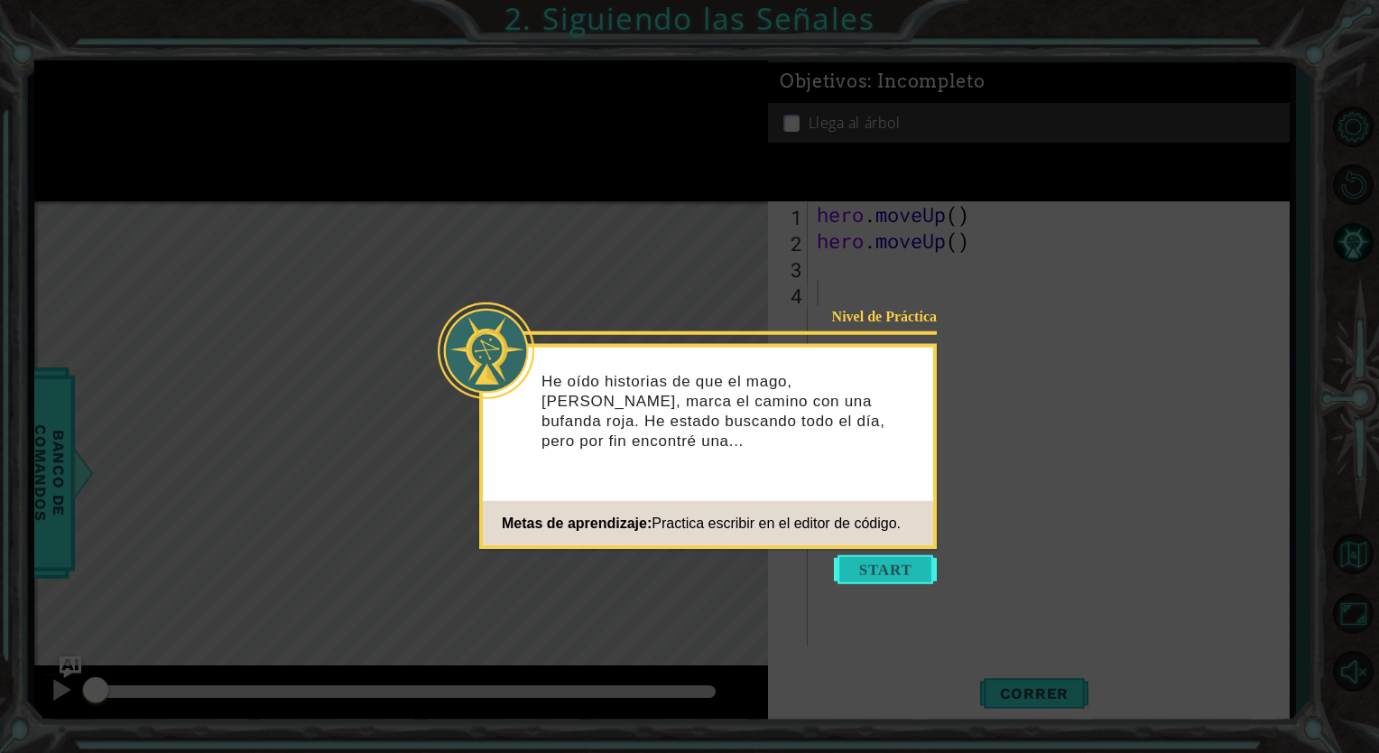
click at [870, 576] on button "Start" at bounding box center [885, 569] width 103 height 29
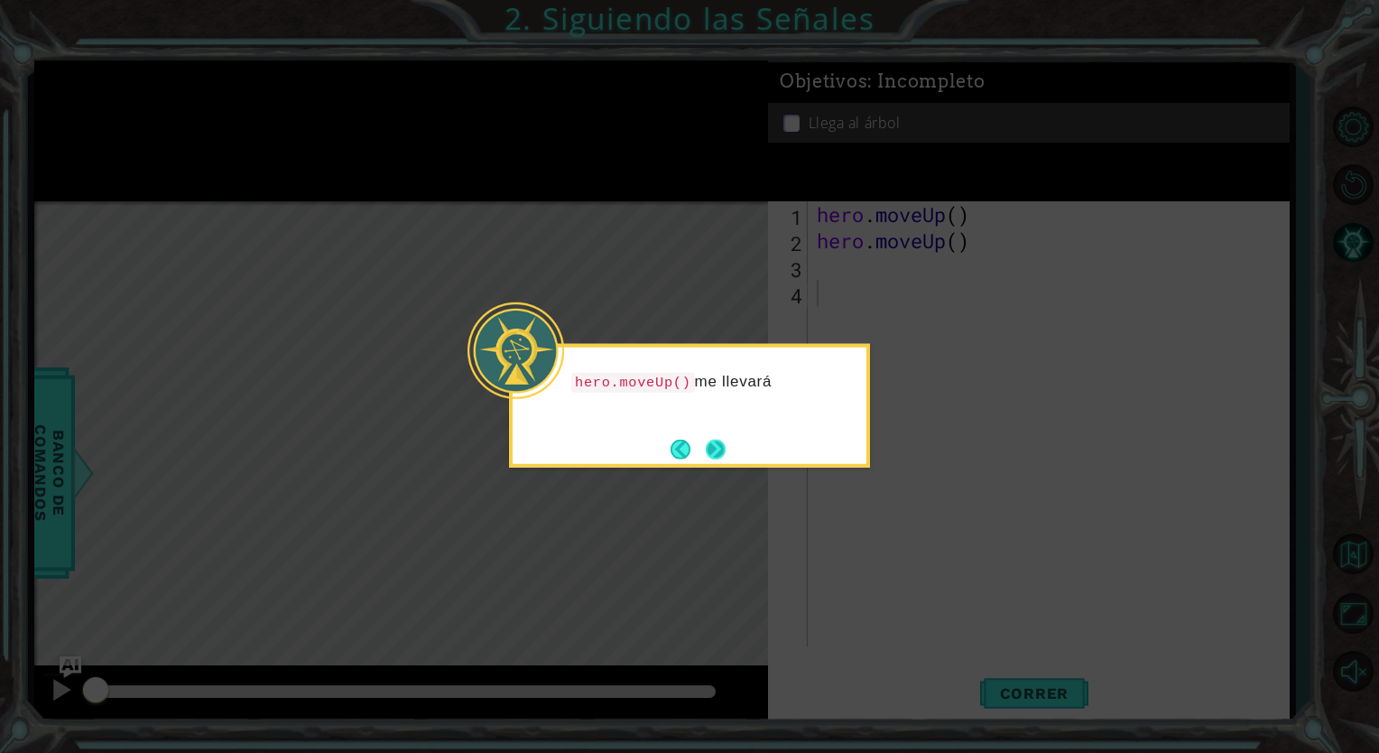
click at [722, 443] on button "Next" at bounding box center [716, 449] width 20 height 20
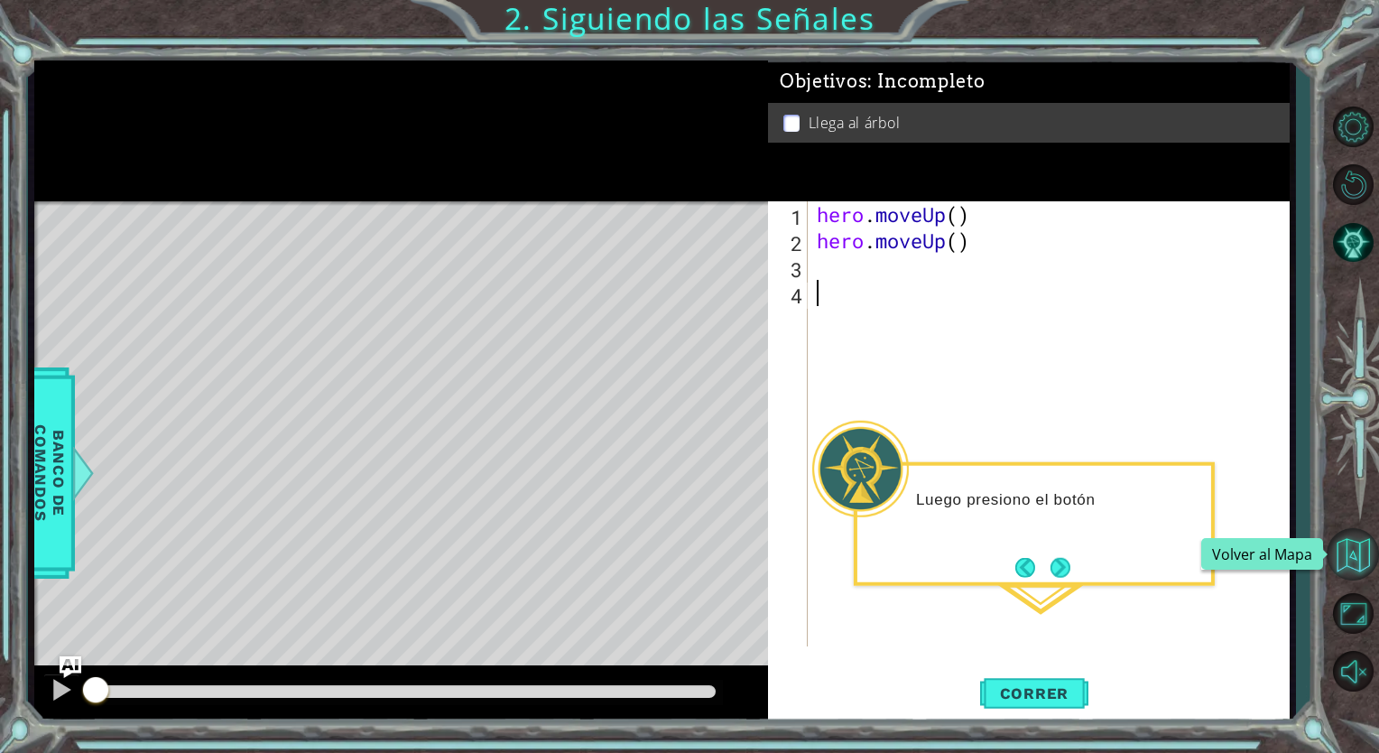
click at [1346, 552] on button "Volver al Mapa" at bounding box center [1352, 554] width 52 height 52
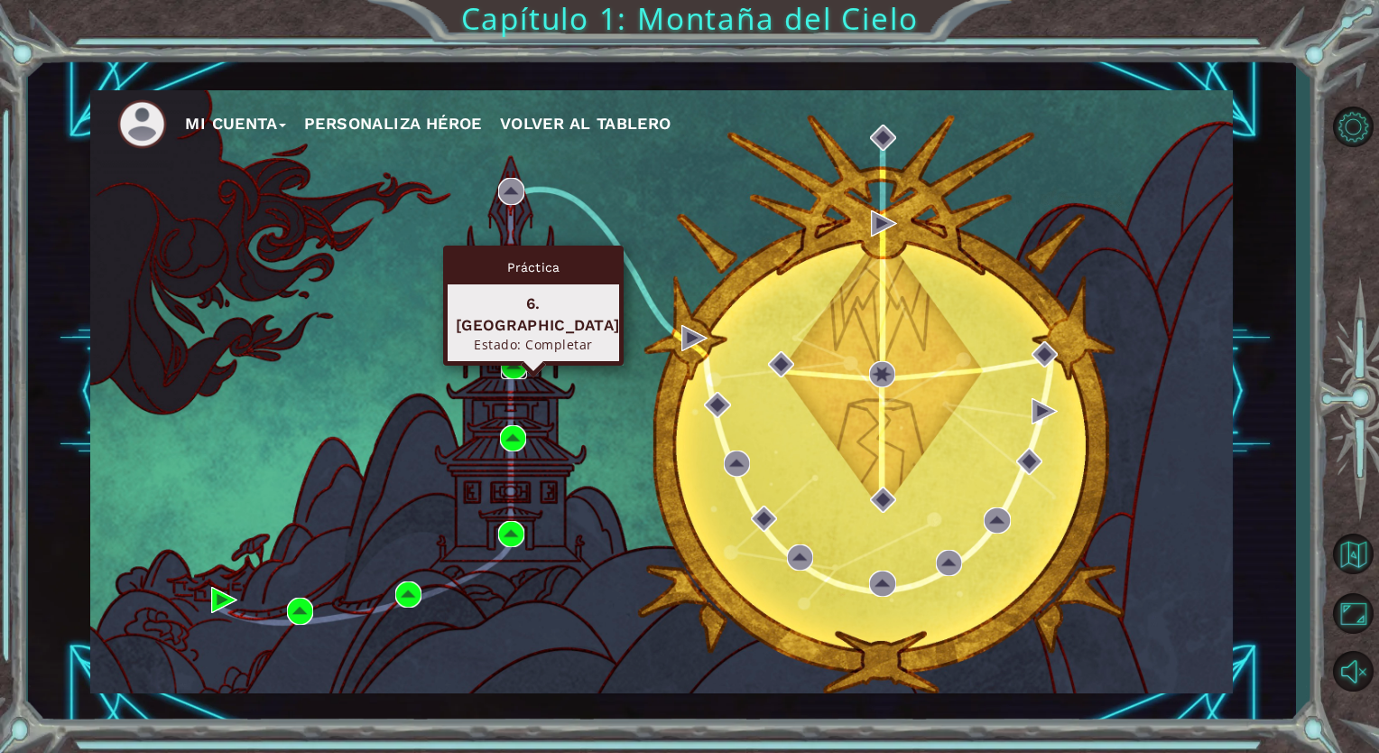
click at [512, 365] on img at bounding box center [514, 366] width 26 height 26
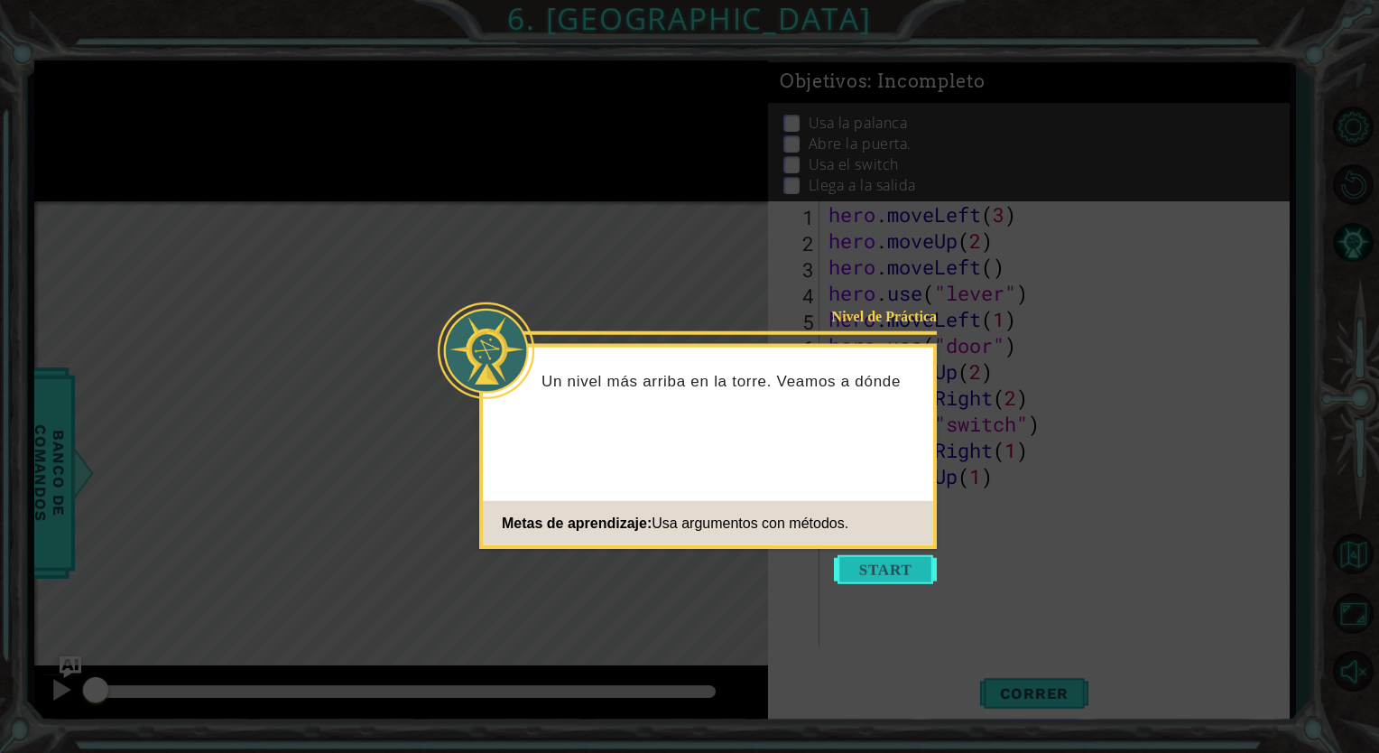
click at [842, 568] on button "Start" at bounding box center [885, 569] width 103 height 29
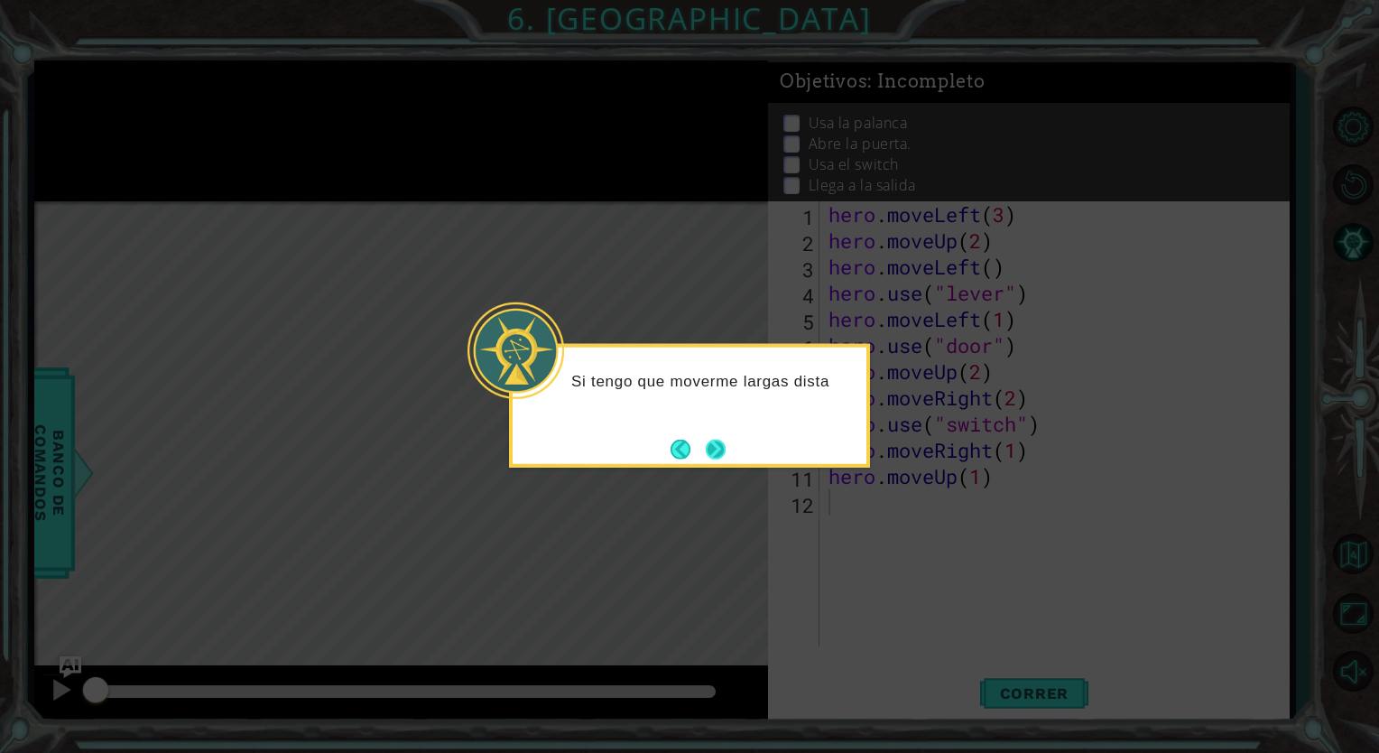
click at [720, 448] on button "Next" at bounding box center [716, 449] width 21 height 21
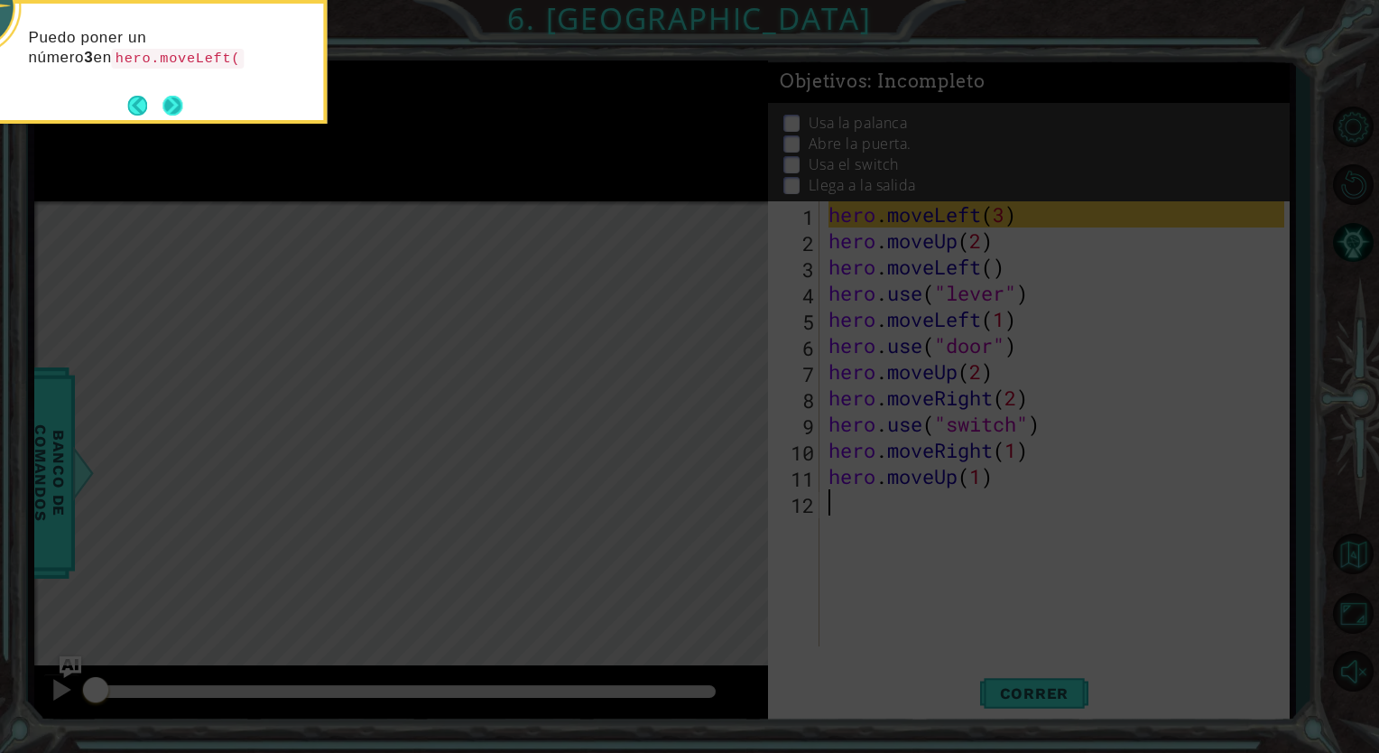
click at [175, 107] on button "Next" at bounding box center [172, 106] width 20 height 20
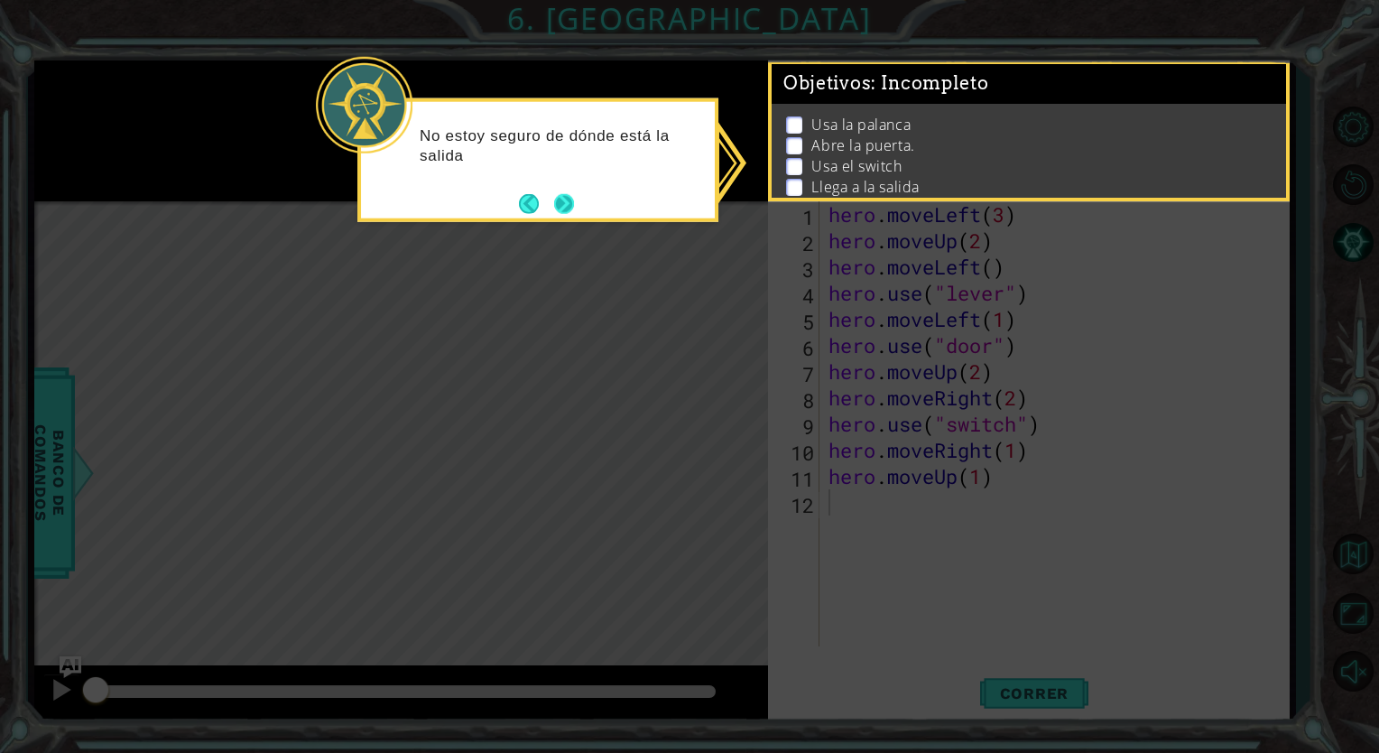
click at [559, 200] on button "Next" at bounding box center [564, 203] width 20 height 20
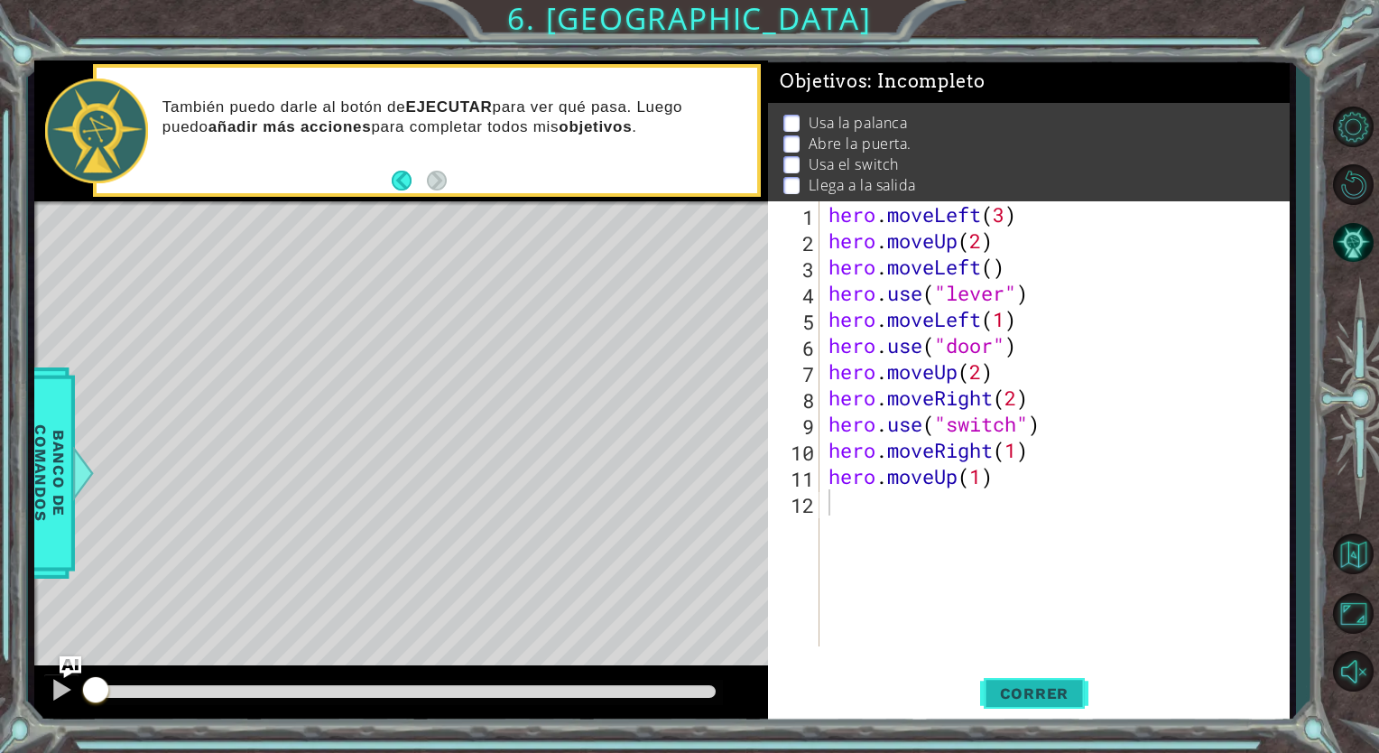
click at [1005, 675] on button "Correr" at bounding box center [1034, 693] width 108 height 52
